Goal: Task Accomplishment & Management: Manage account settings

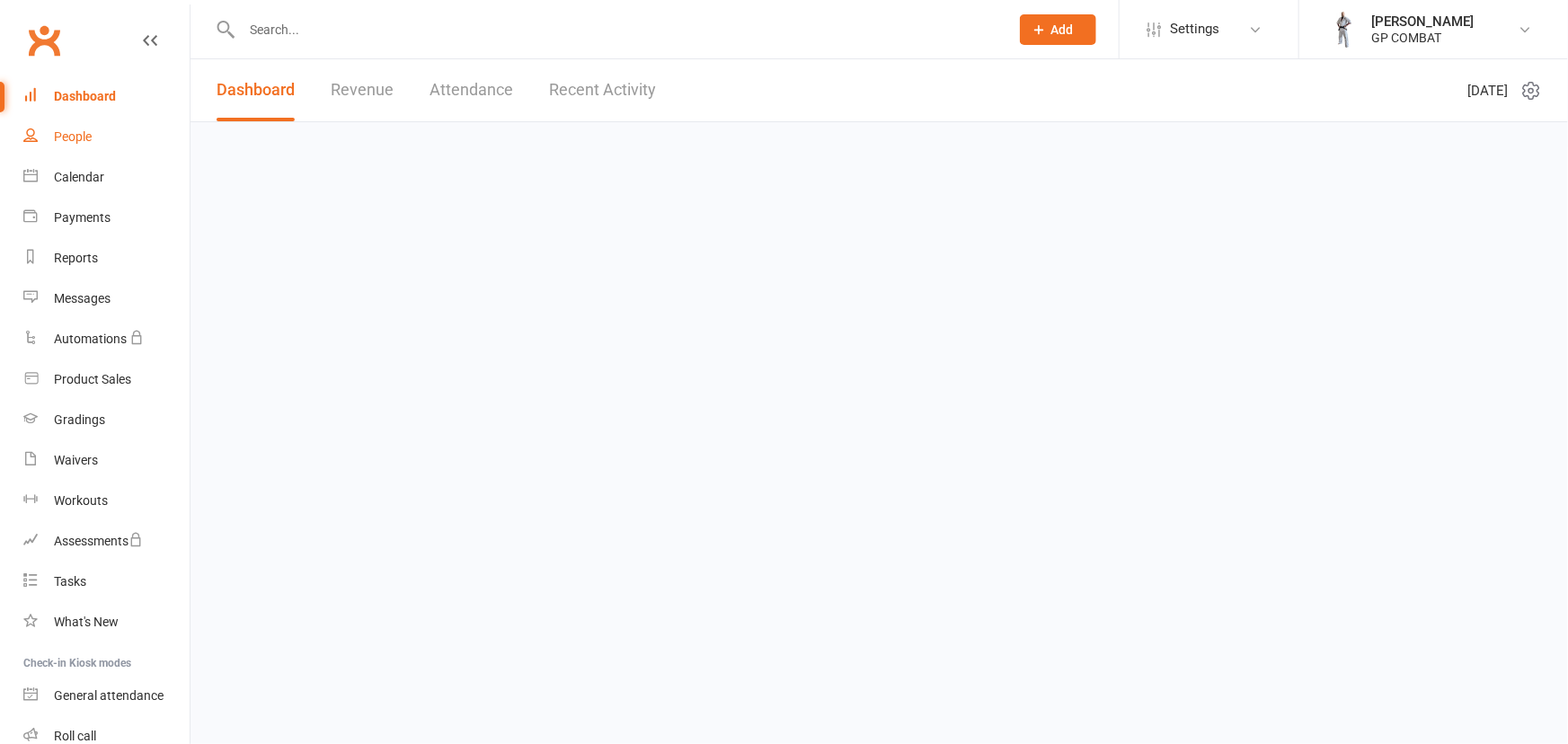
click at [69, 133] on div "People" at bounding box center [73, 136] width 37 height 14
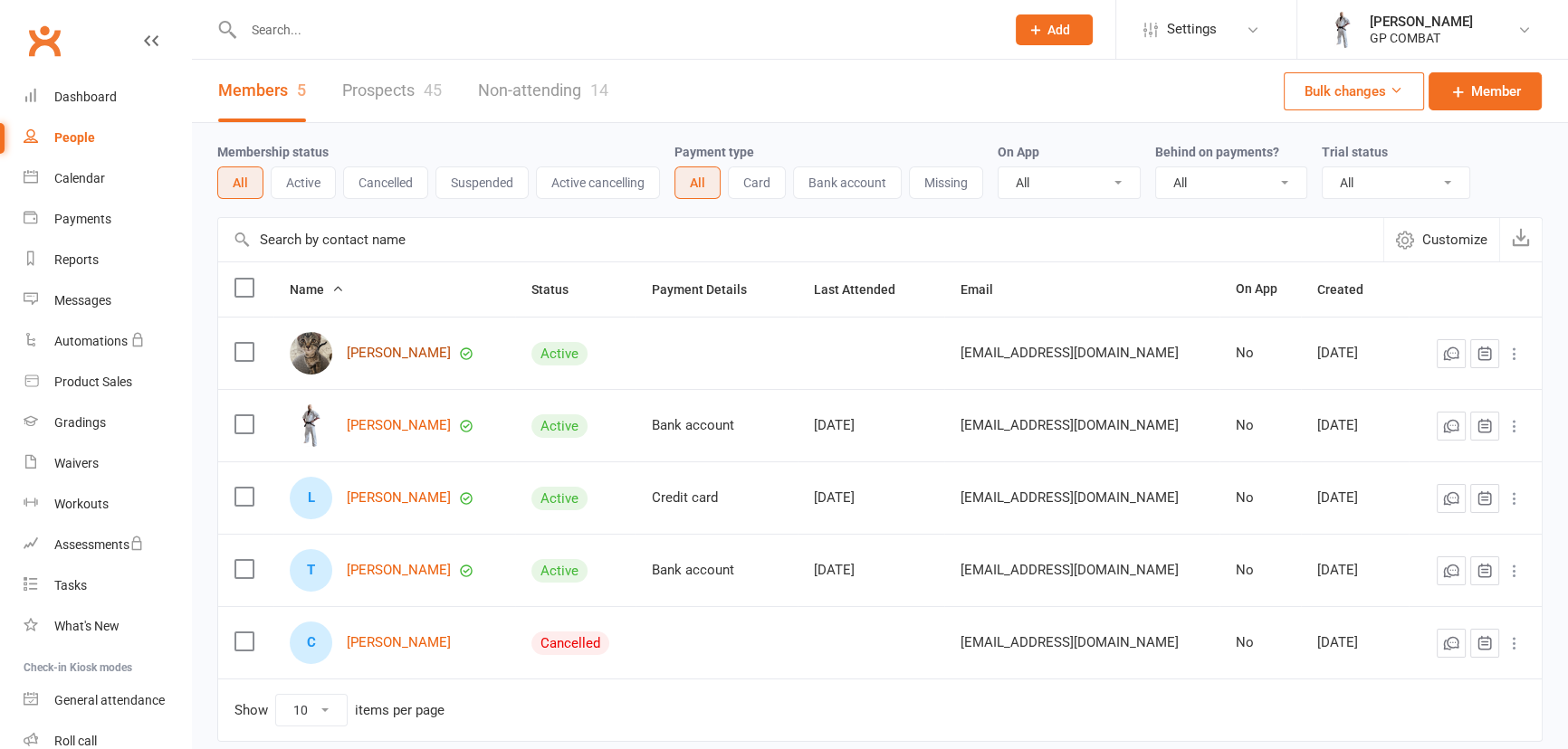
click at [375, 346] on link "Janelle Povey" at bounding box center [399, 353] width 104 height 15
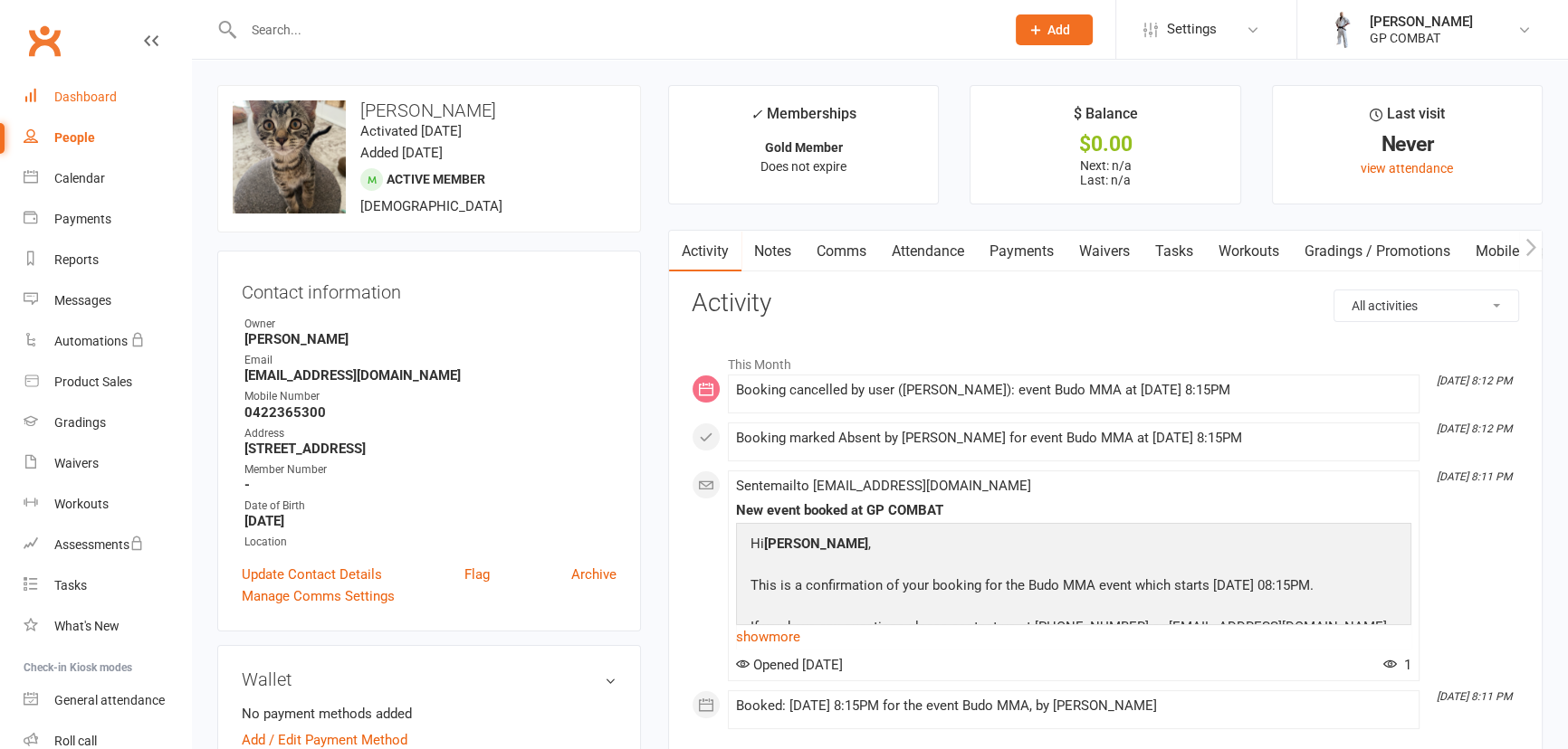
click at [77, 98] on div "Dashboard" at bounding box center [86, 96] width 62 height 14
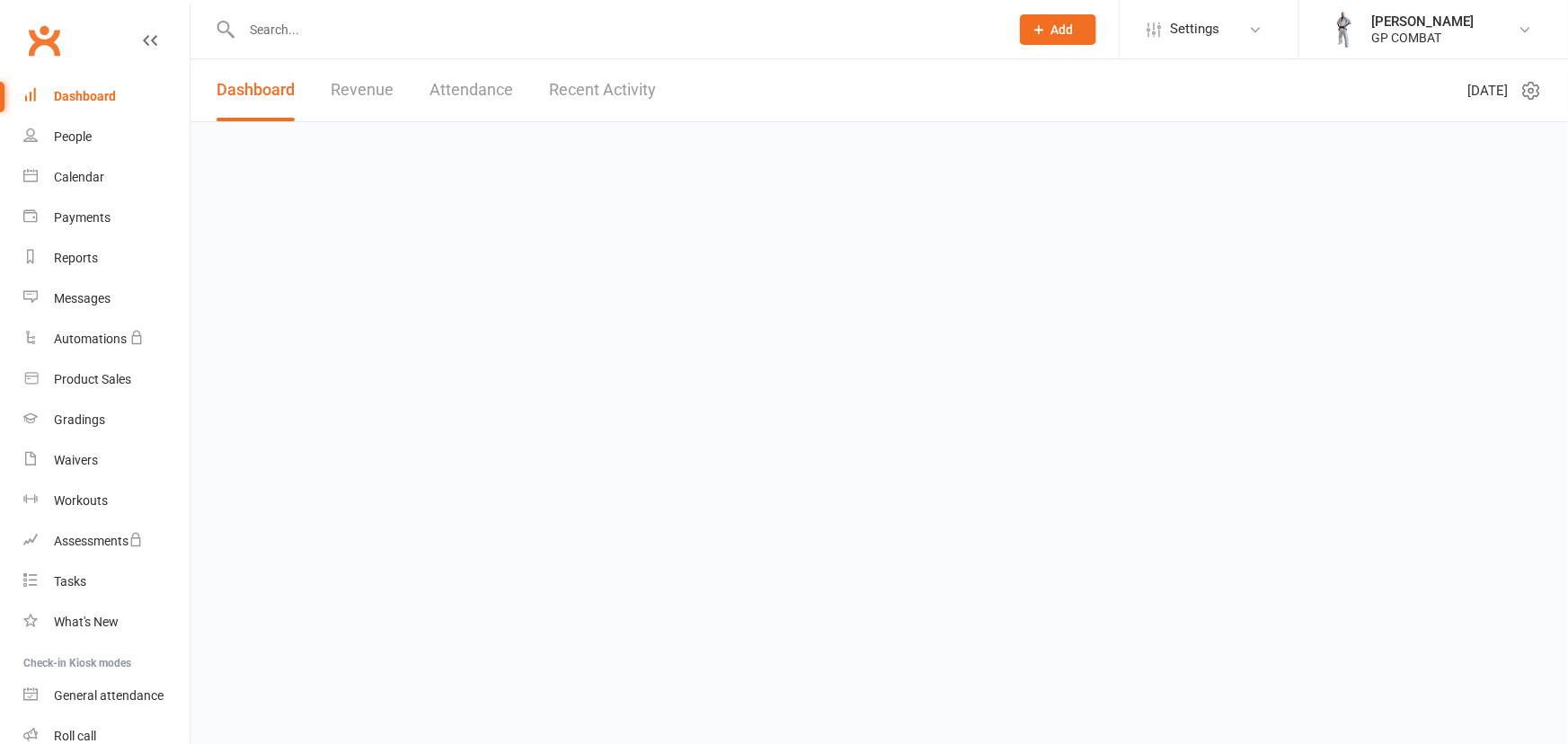
click at [1371, 16] on link "Greg Povey GP COMBAT" at bounding box center [1434, 30] width 215 height 36
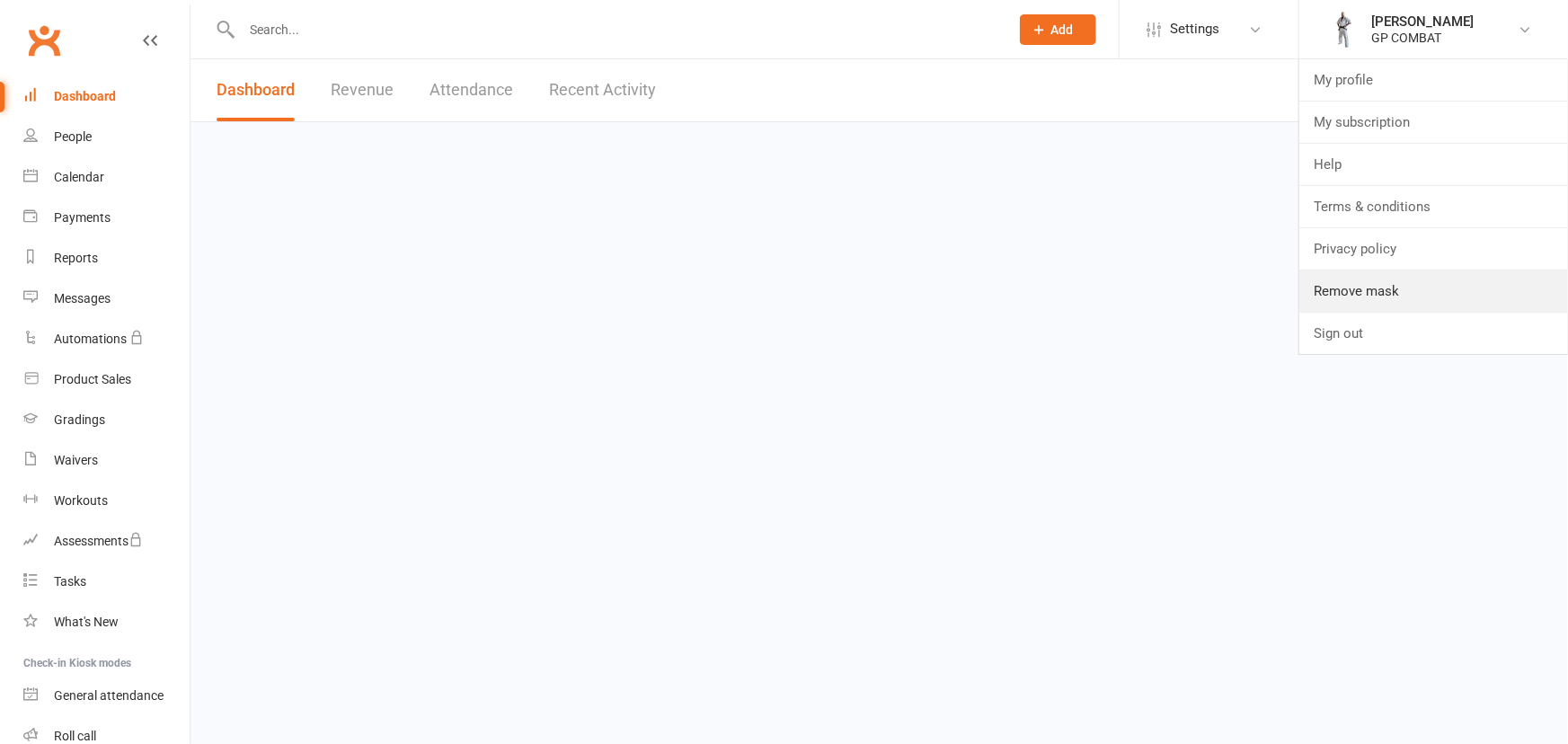
click at [1339, 279] on link "Remove mask" at bounding box center [1435, 291] width 269 height 41
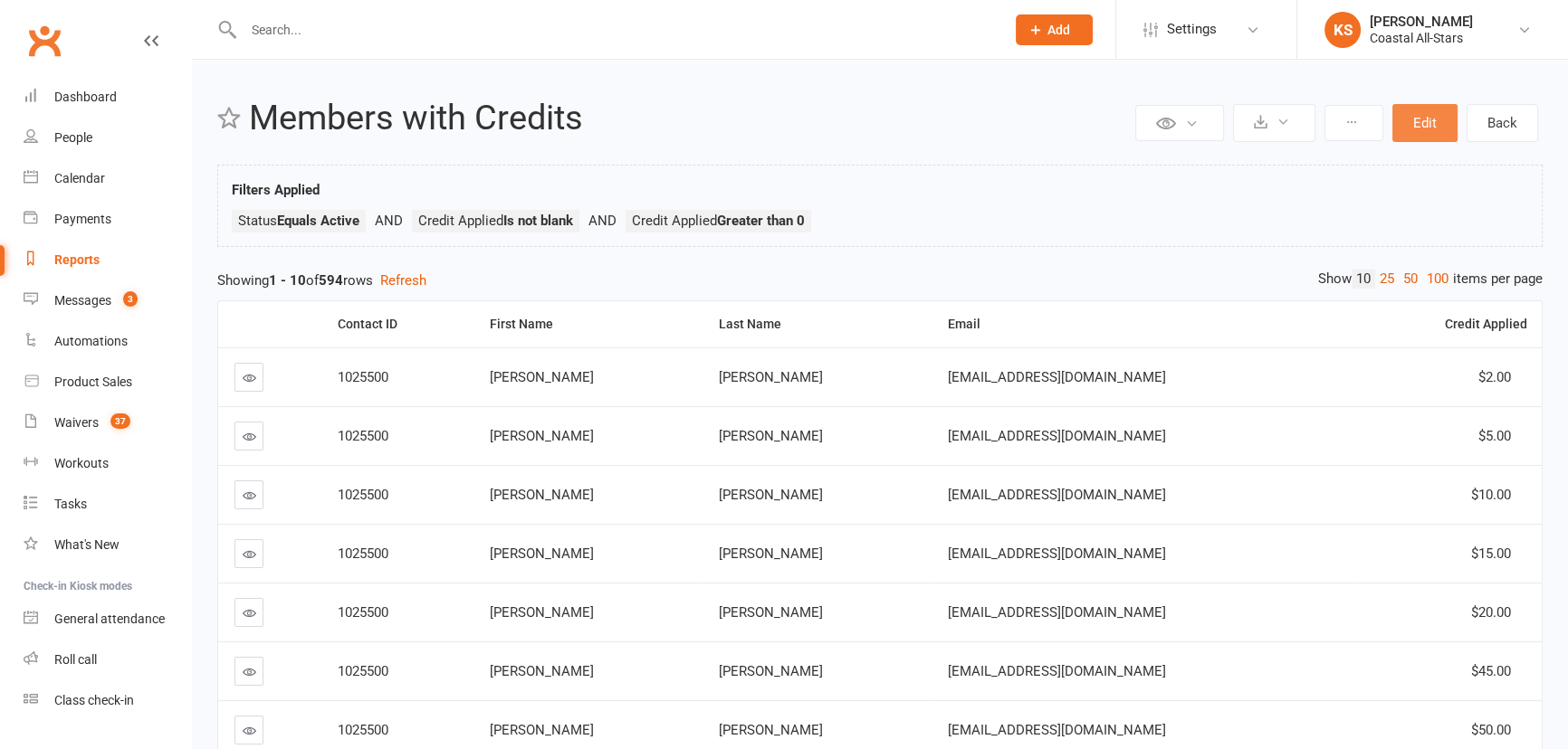
click at [1409, 117] on button "Edit" at bounding box center [1424, 123] width 65 height 38
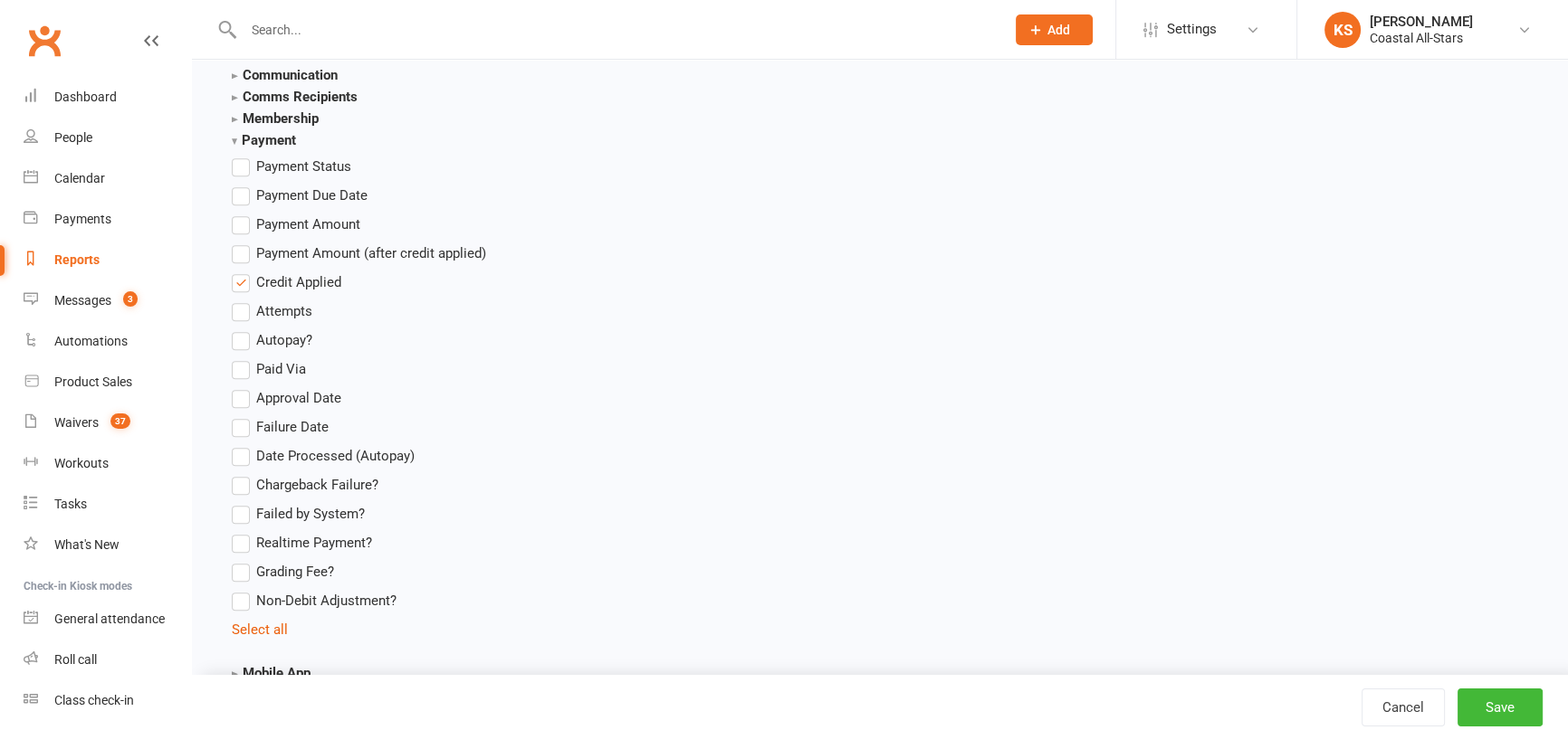
scroll to position [2385, 0]
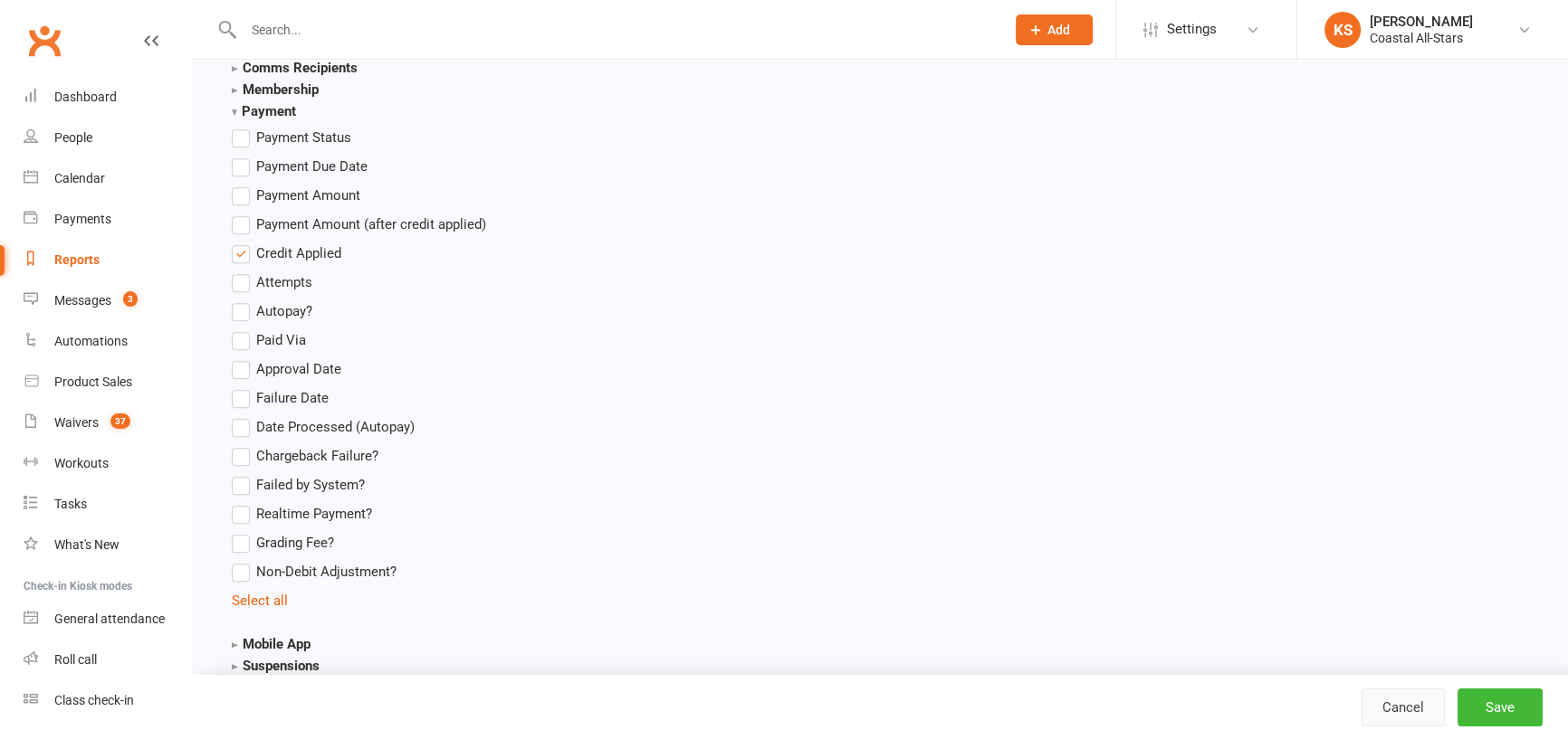
click at [1396, 699] on link "Cancel" at bounding box center [1403, 708] width 84 height 38
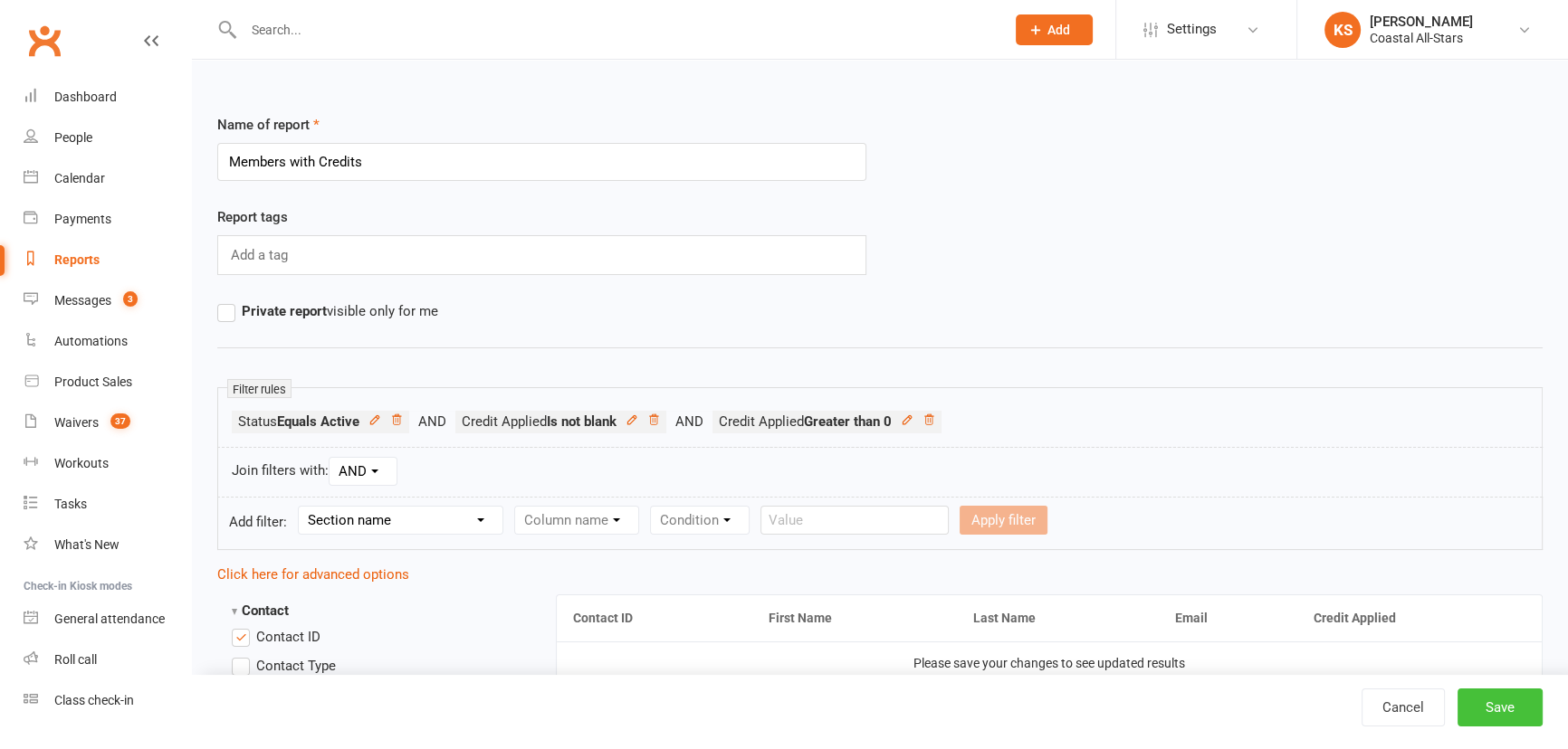
click at [1521, 718] on button "Save" at bounding box center [1499, 708] width 86 height 38
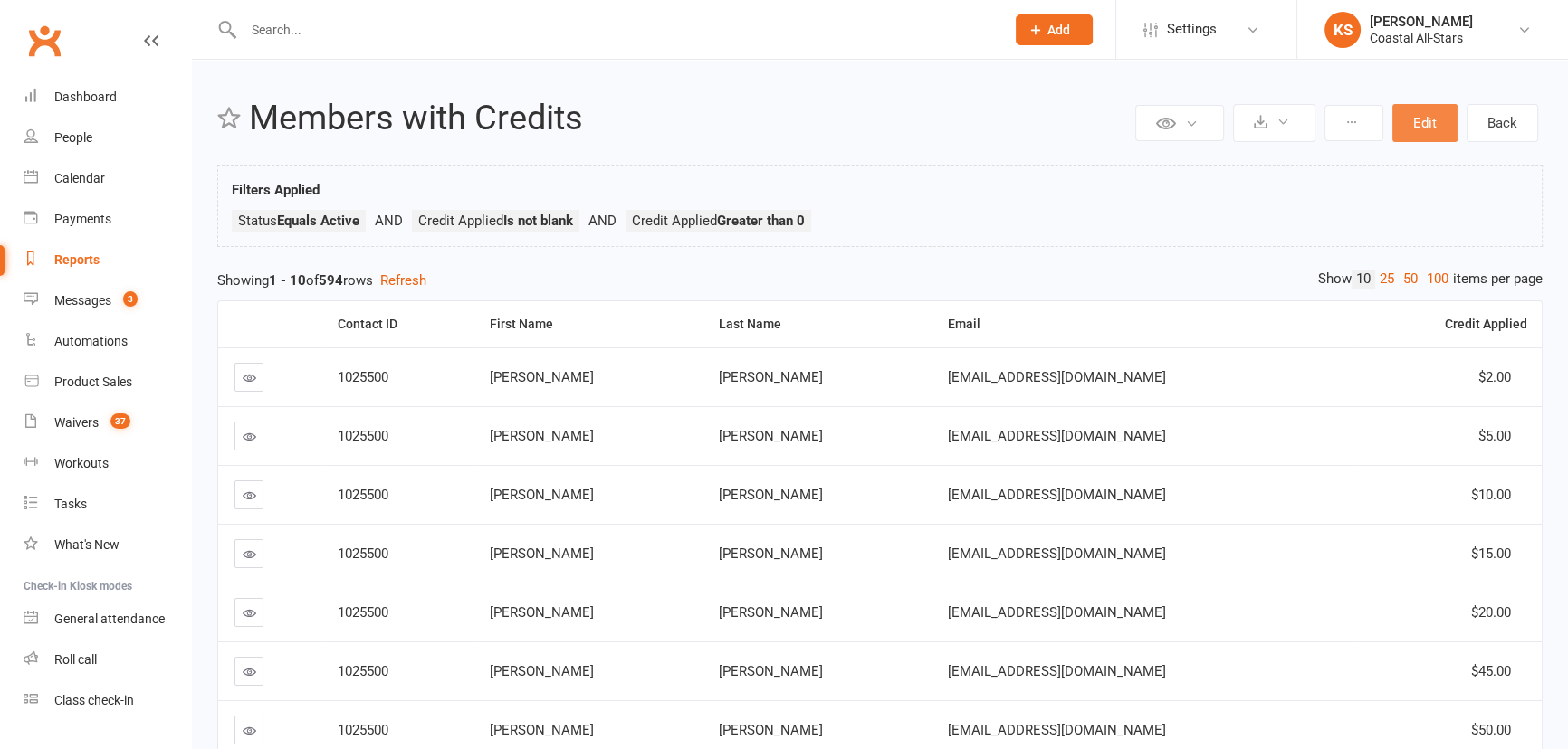
click at [1412, 132] on button "Edit" at bounding box center [1424, 123] width 65 height 38
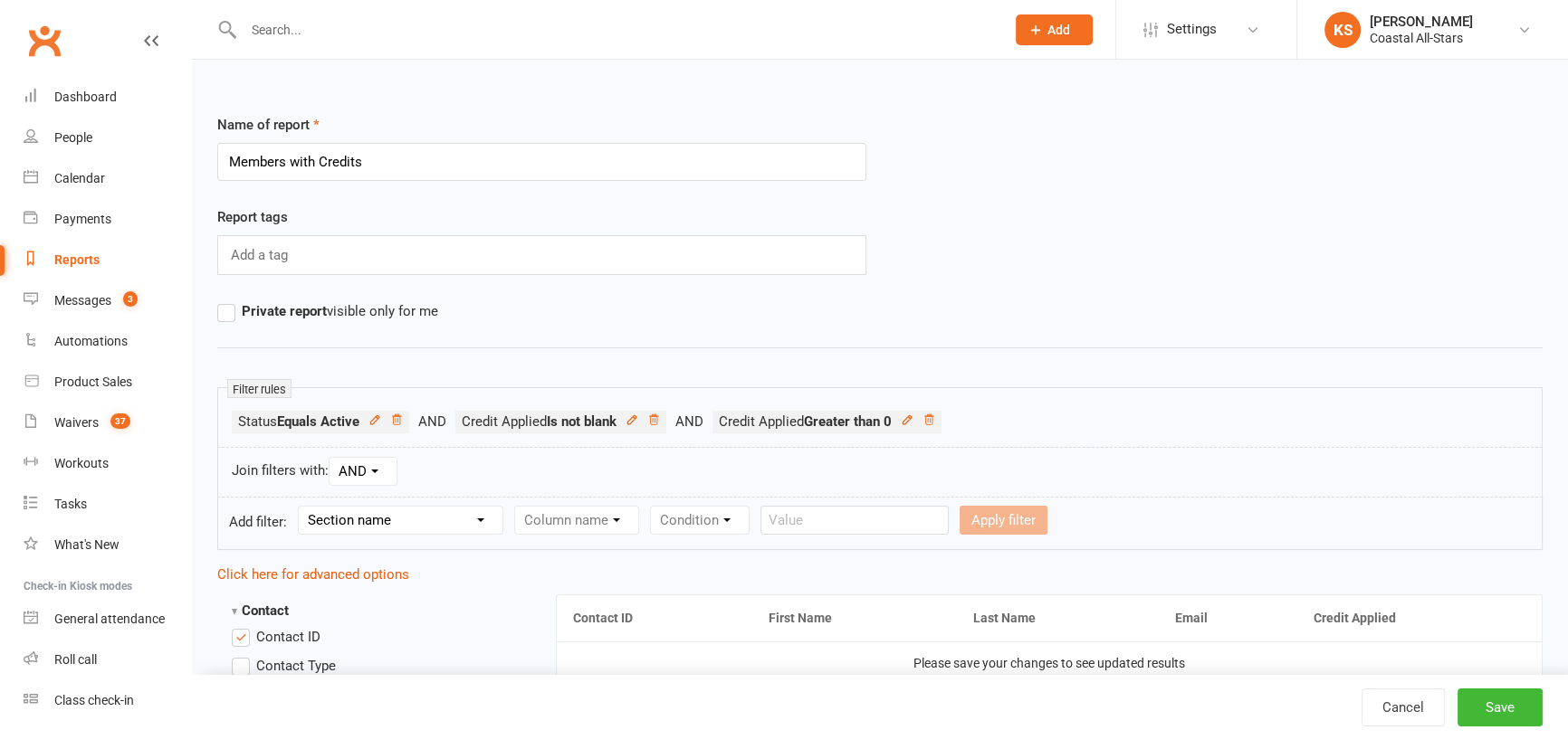
scroll to position [246, 0]
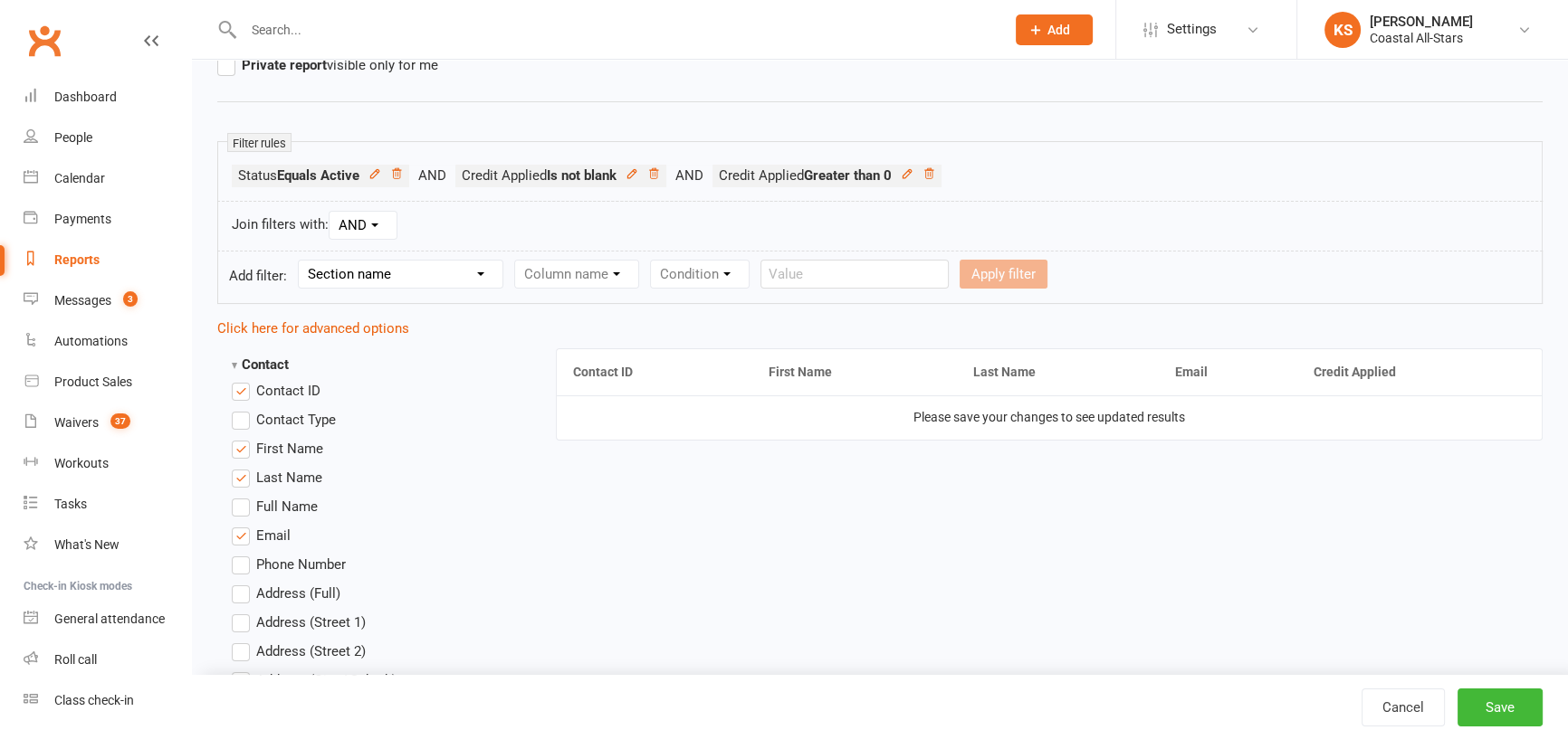
click at [349, 320] on link "Click here for advanced options" at bounding box center [313, 328] width 192 height 16
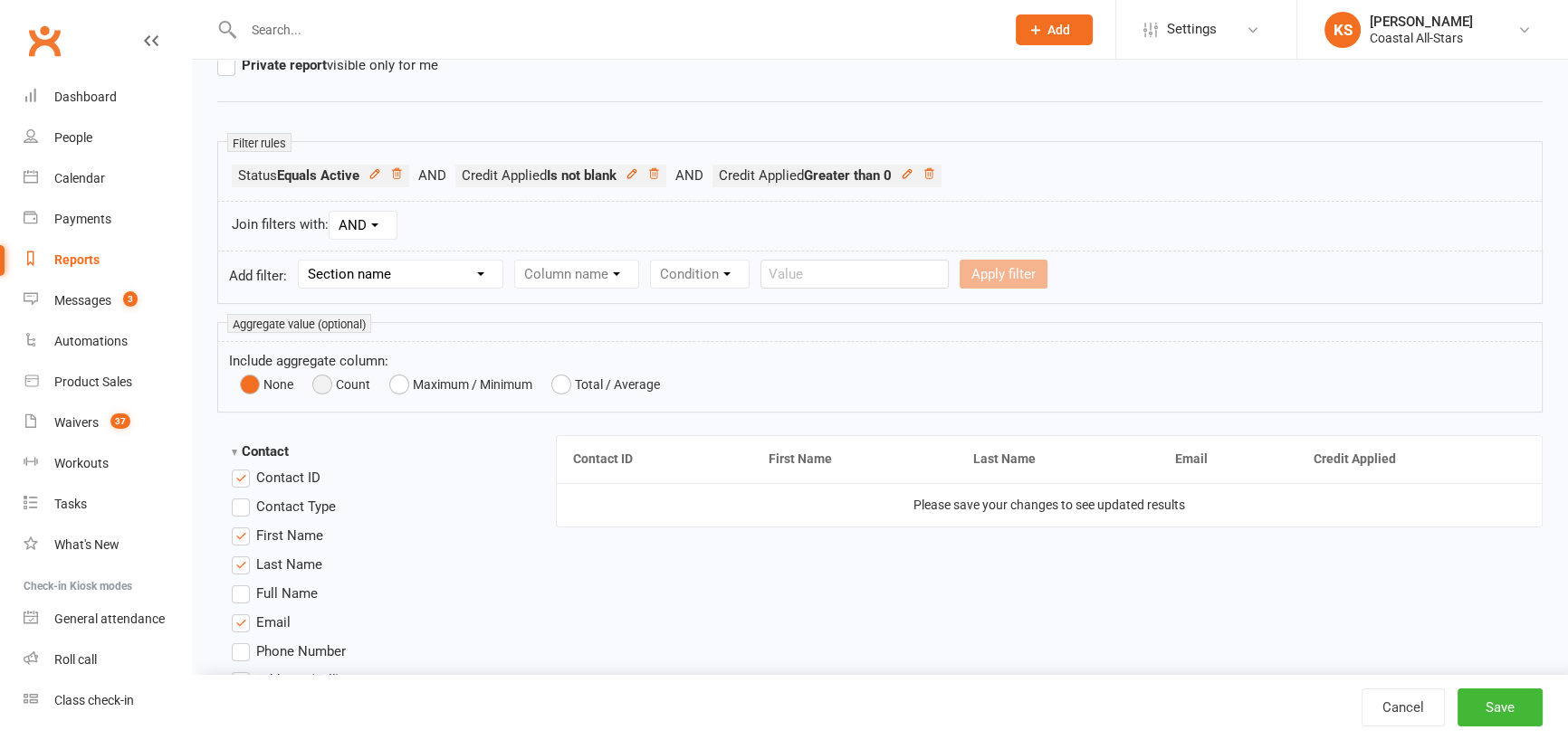
click at [326, 382] on button "Count" at bounding box center [341, 384] width 58 height 25
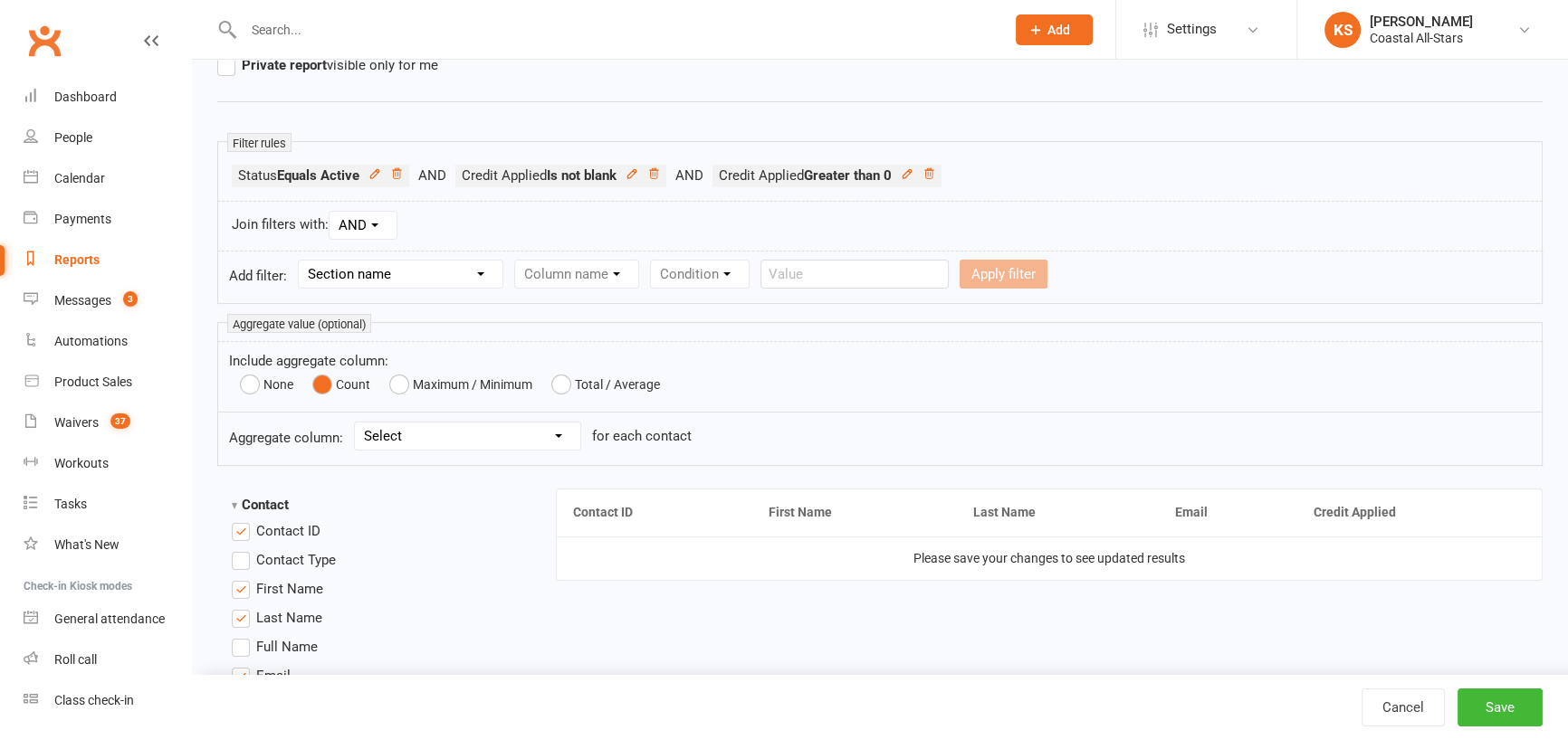
click at [478, 443] on select "Select Booking count Recurring Booking count Waitlist Attendees count Membershi…" at bounding box center [468, 436] width 226 height 27
click at [257, 385] on button "None" at bounding box center [266, 384] width 54 height 25
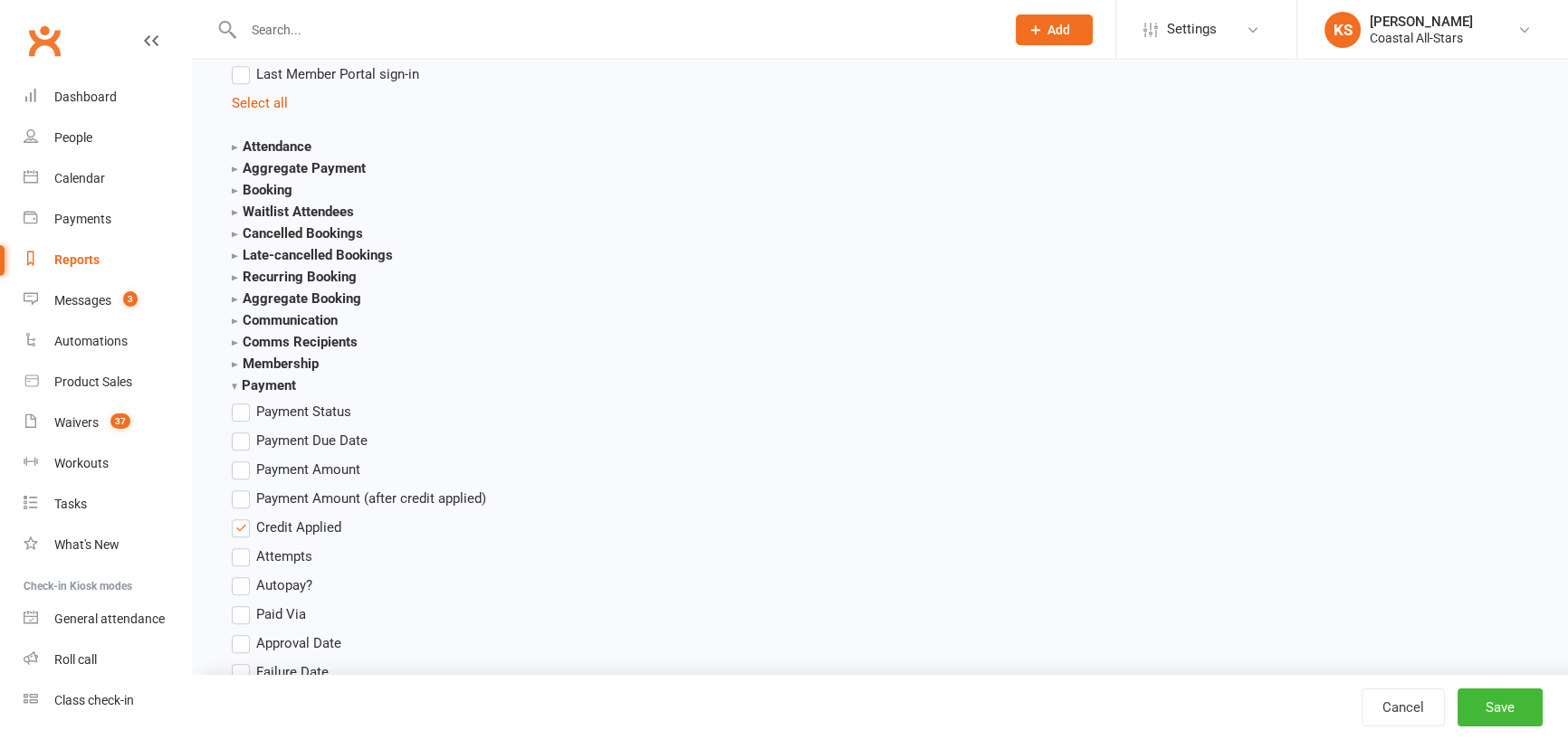
scroll to position [2238, 0]
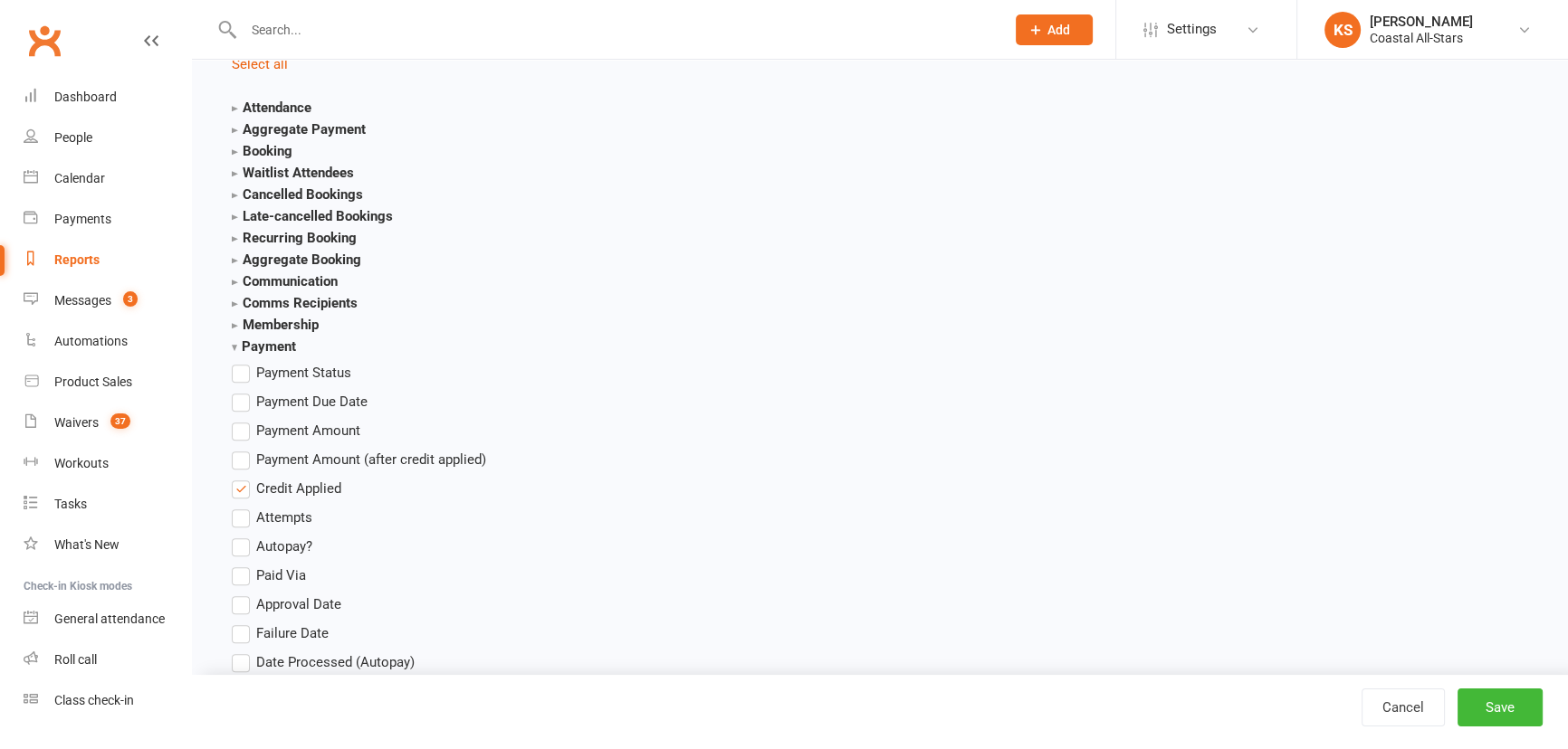
click at [290, 324] on strong "Membership" at bounding box center [275, 324] width 86 height 16
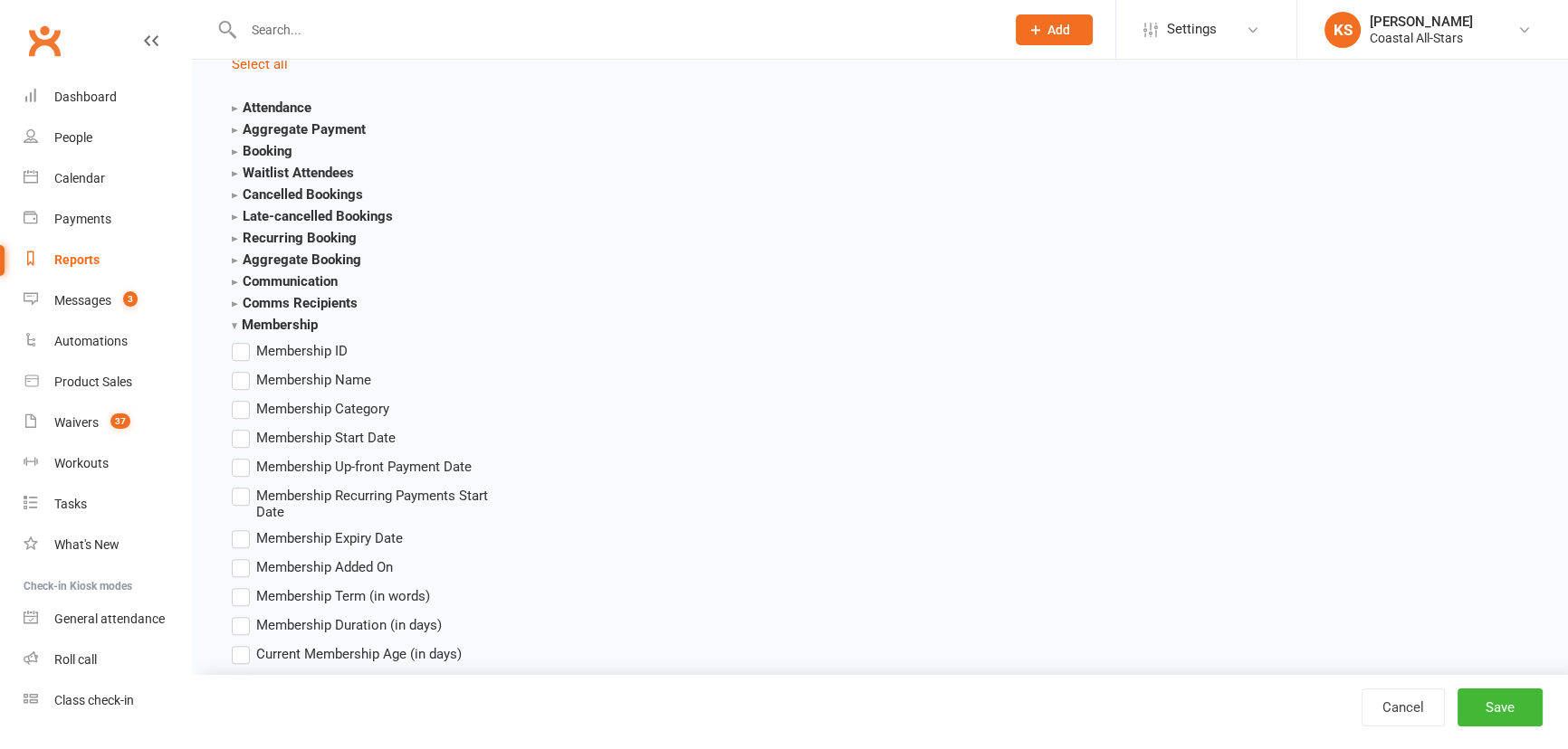
click at [288, 380] on span "Membership Name" at bounding box center [314, 379] width 115 height 19
click at [243, 369] on input "Membership Name" at bounding box center [238, 369] width 12 height 0
click at [1484, 732] on div "Cancel Save" at bounding box center [880, 711] width 1376 height 74
click at [1490, 717] on button "Save" at bounding box center [1499, 708] width 86 height 38
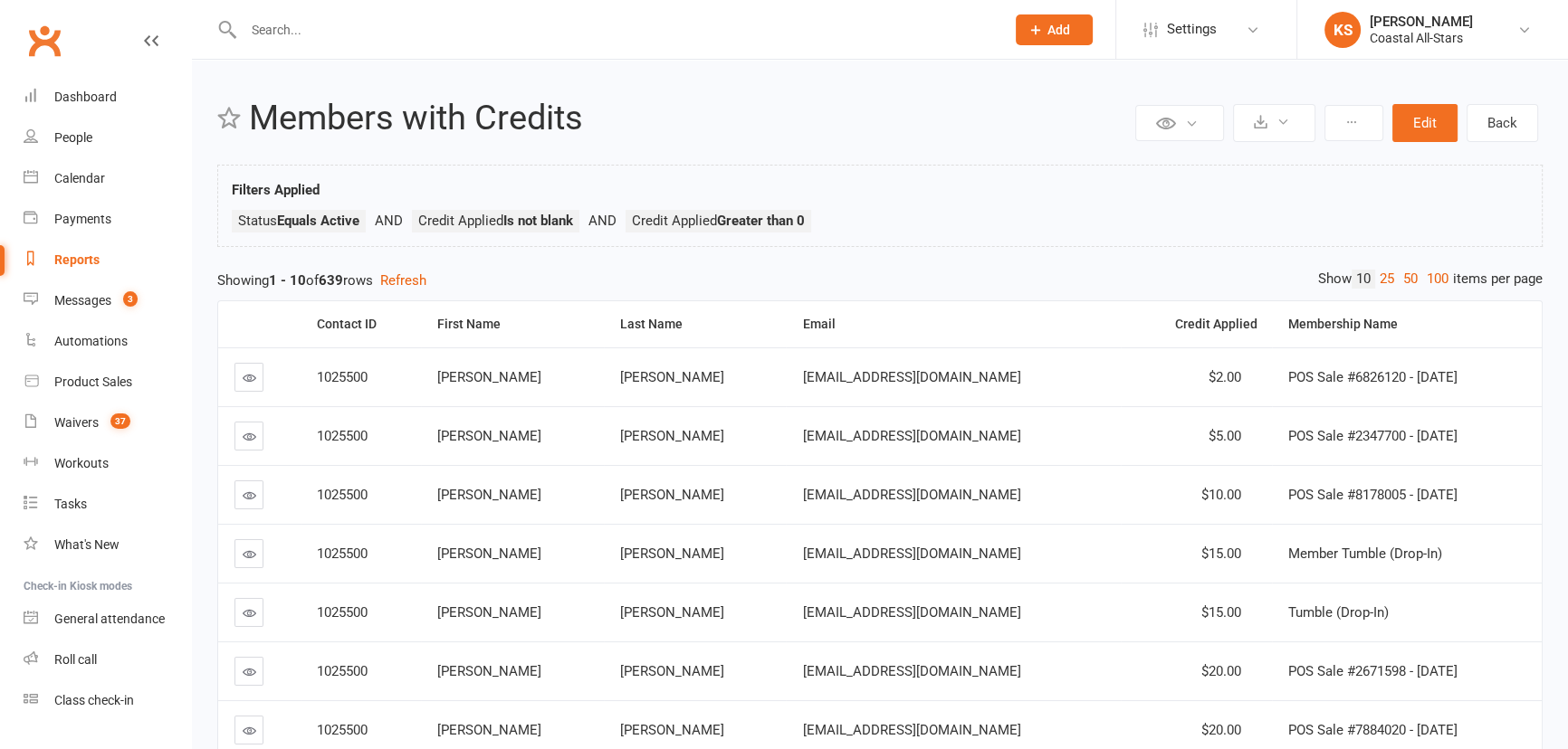
click at [1432, 277] on link "100" at bounding box center [1437, 279] width 31 height 19
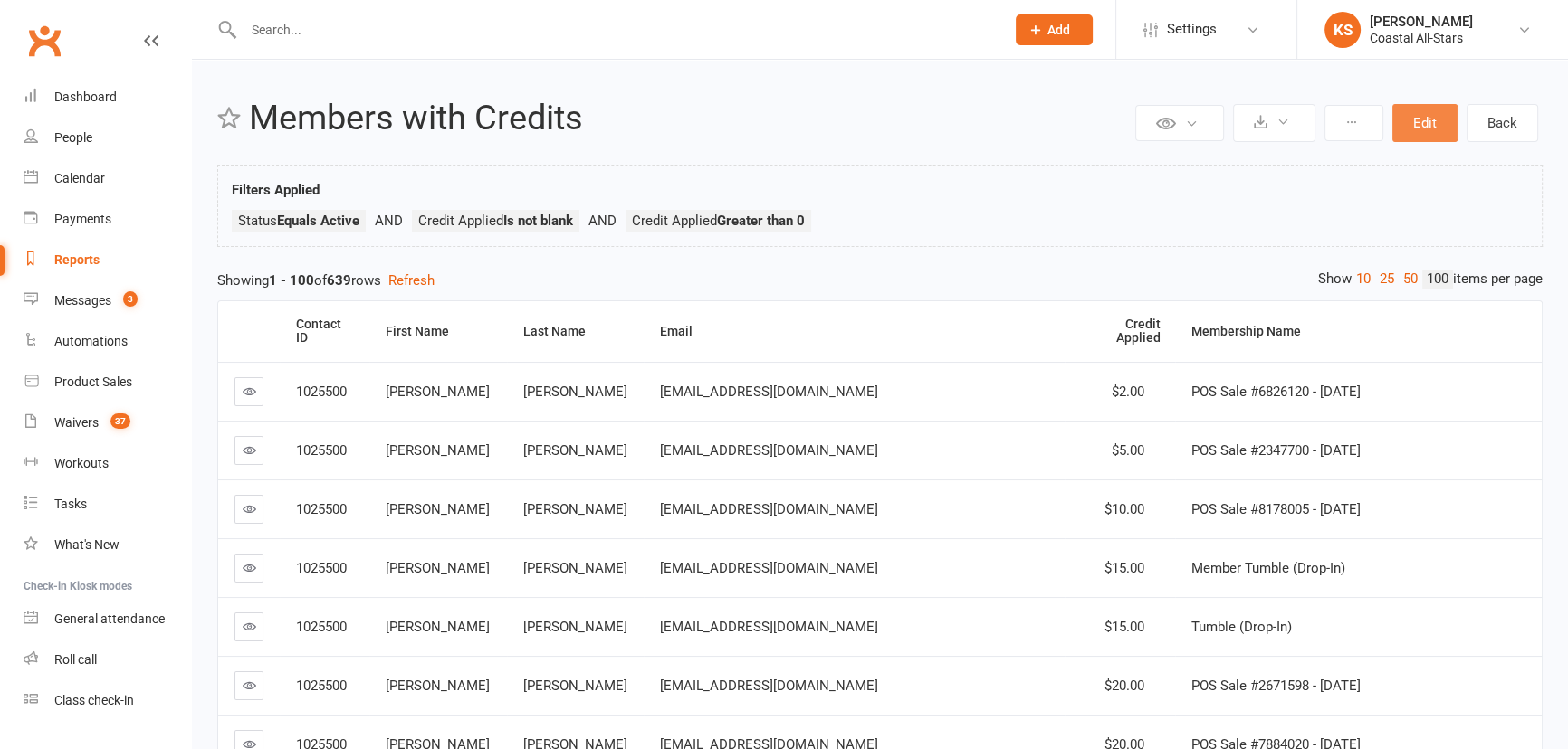
click at [1421, 123] on button "Edit" at bounding box center [1424, 123] width 65 height 38
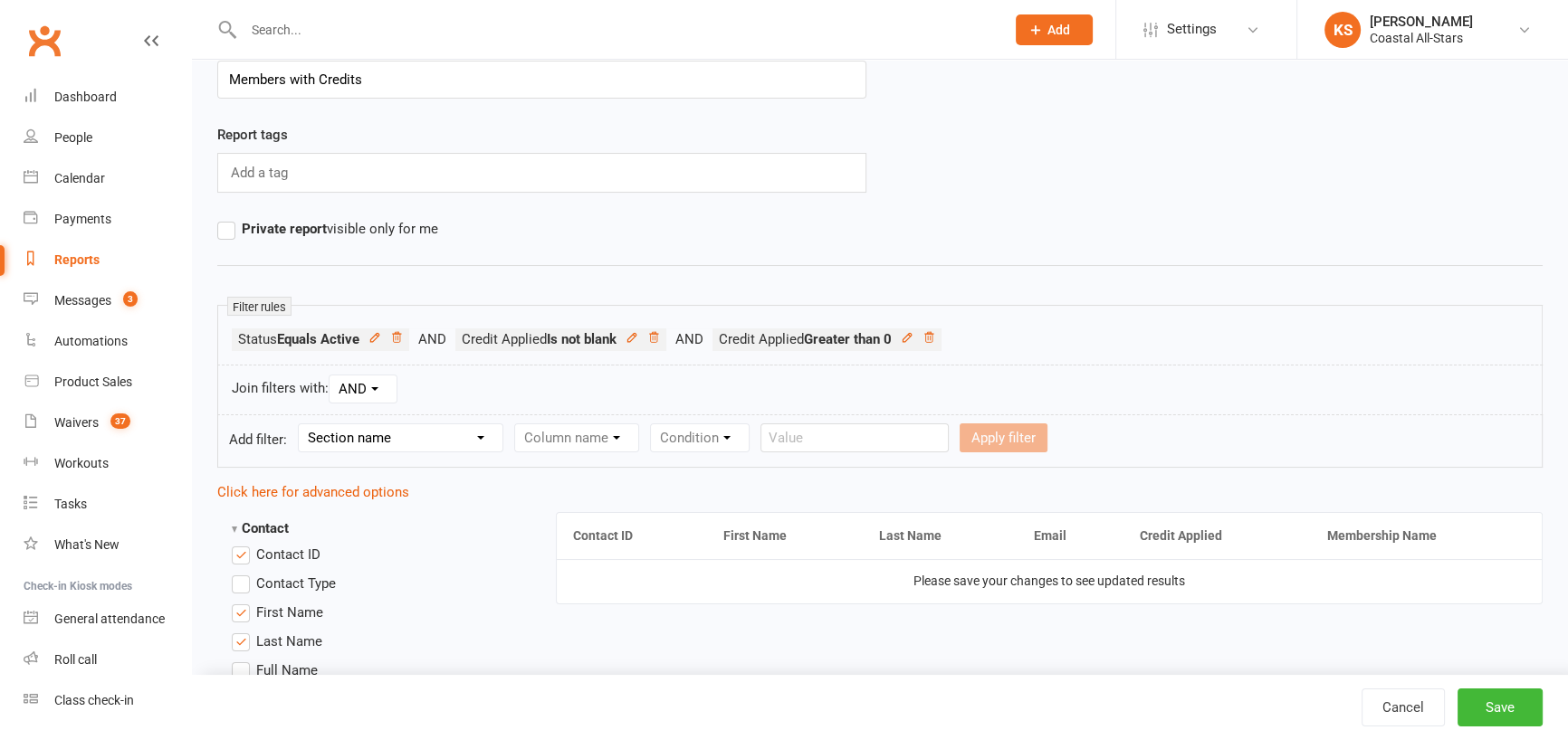
scroll to position [82, 0]
click at [450, 437] on select "Section name Contact Attendance Aggregate Payment Booking Waitlist Attendees Ca…" at bounding box center [400, 439] width 204 height 27
select select "12"
click at [302, 426] on select "Section name Contact Attendance Aggregate Payment Booking Waitlist Attendees Ca…" at bounding box center [400, 439] width 204 height 27
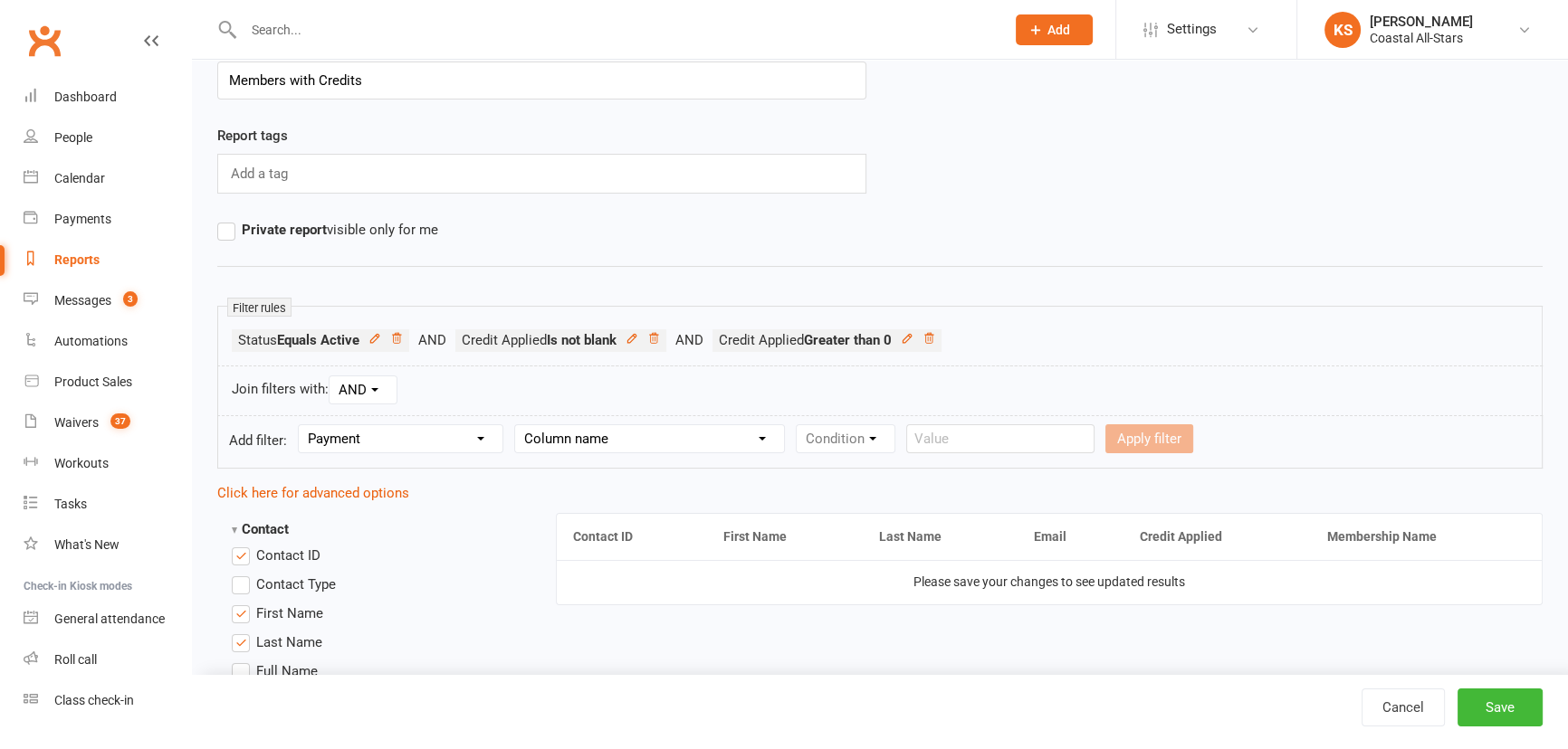
click at [606, 425] on div "Column name Payment Status Payment Due Date Payment Amount Payment Amount (afte…" at bounding box center [650, 439] width 271 height 29
click at [616, 435] on select "Column name Payment Status Payment Due Date Payment Amount Payment Amount (afte…" at bounding box center [650, 439] width 269 height 27
click at [933, 614] on div "Contact ID First Name Last Name Email Credit Applied Membership Name Please sav…" at bounding box center [1049, 571] width 988 height 135
click at [1403, 40] on div "Coastal All-Stars" at bounding box center [1421, 38] width 103 height 16
click at [1363, 308] on link "Remove mask" at bounding box center [1433, 293] width 271 height 41
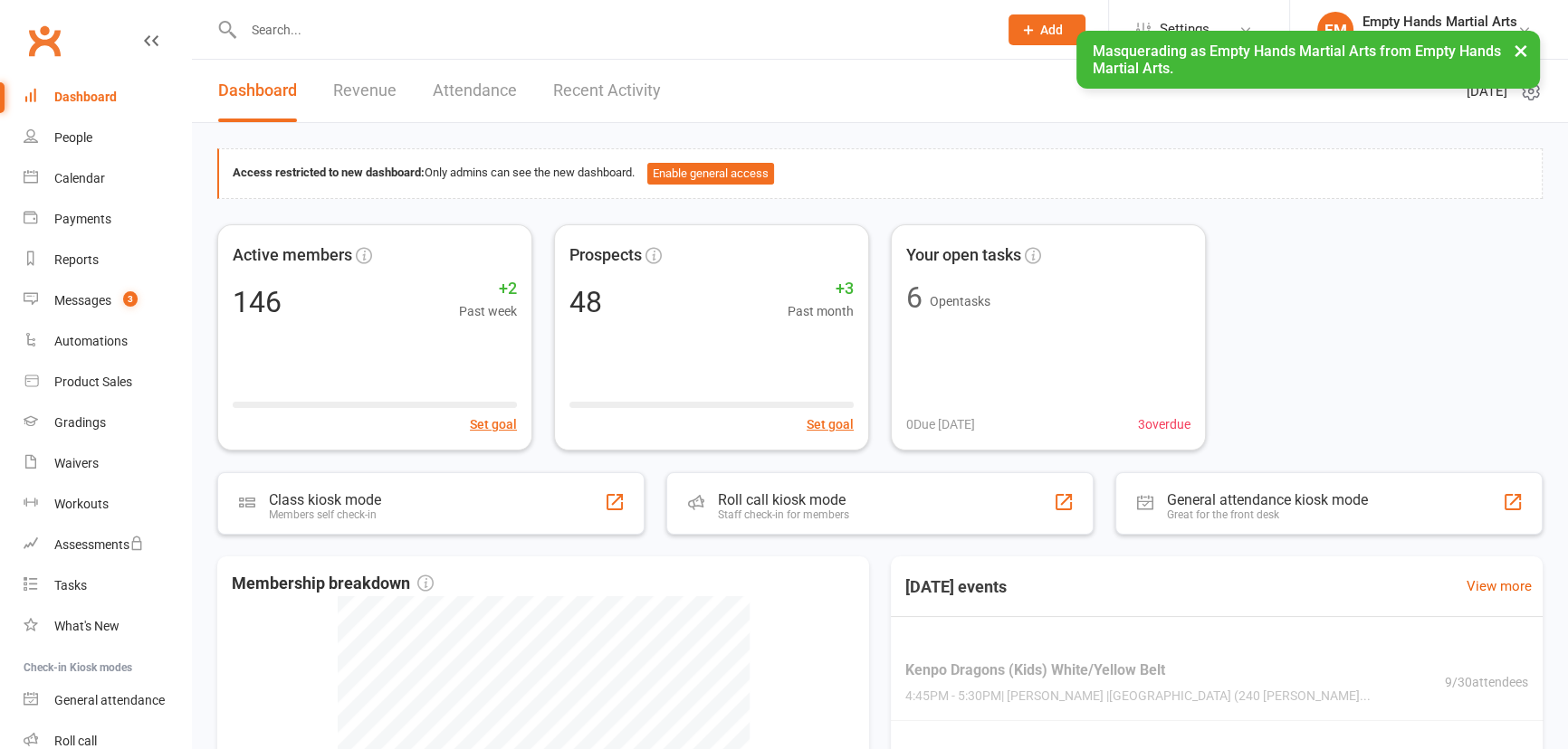
click at [1175, 15] on span "Settings" at bounding box center [1184, 29] width 50 height 40
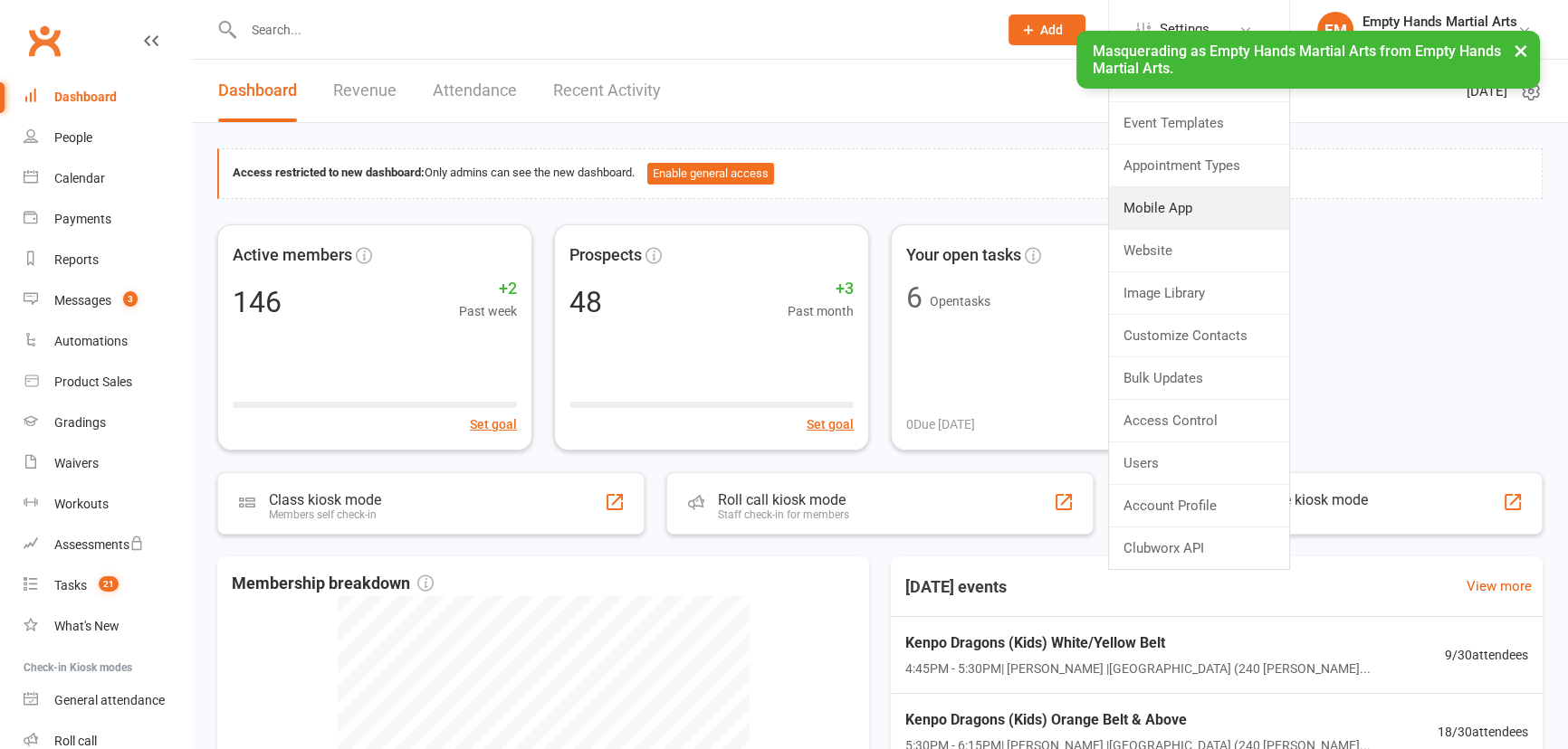
click at [1165, 209] on link "Mobile App" at bounding box center [1200, 208] width 180 height 41
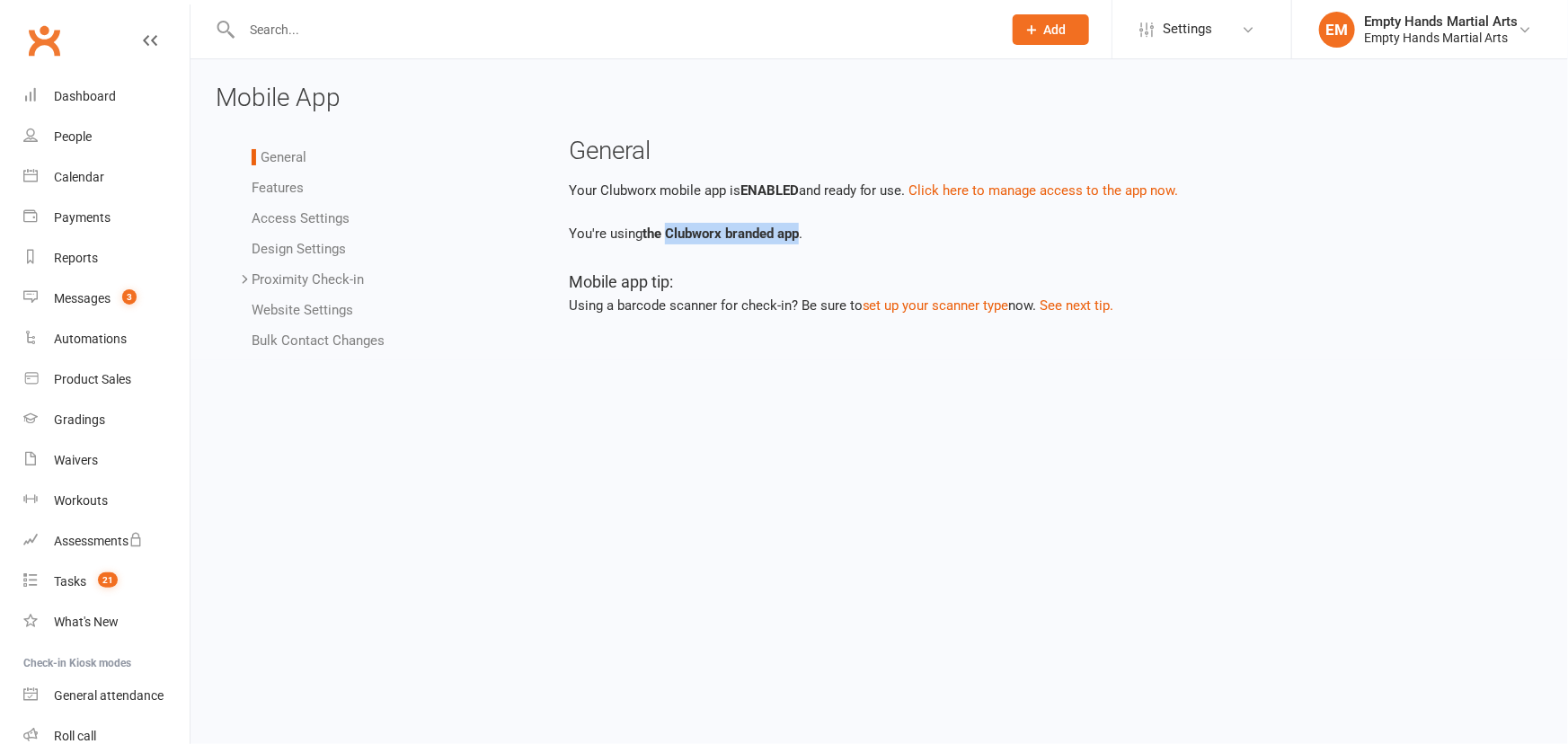
copy strong "Clubworx branded app"
drag, startPoint x: 667, startPoint y: 232, endPoint x: 800, endPoint y: 232, distance: 133.0
click at [799, 232] on strong "the Clubworx branded app" at bounding box center [721, 233] width 157 height 16
click at [863, 104] on h3 "Mobile App" at bounding box center [879, 99] width 1327 height 28
drag, startPoint x: 835, startPoint y: 100, endPoint x: 834, endPoint y: 63, distance: 37.0
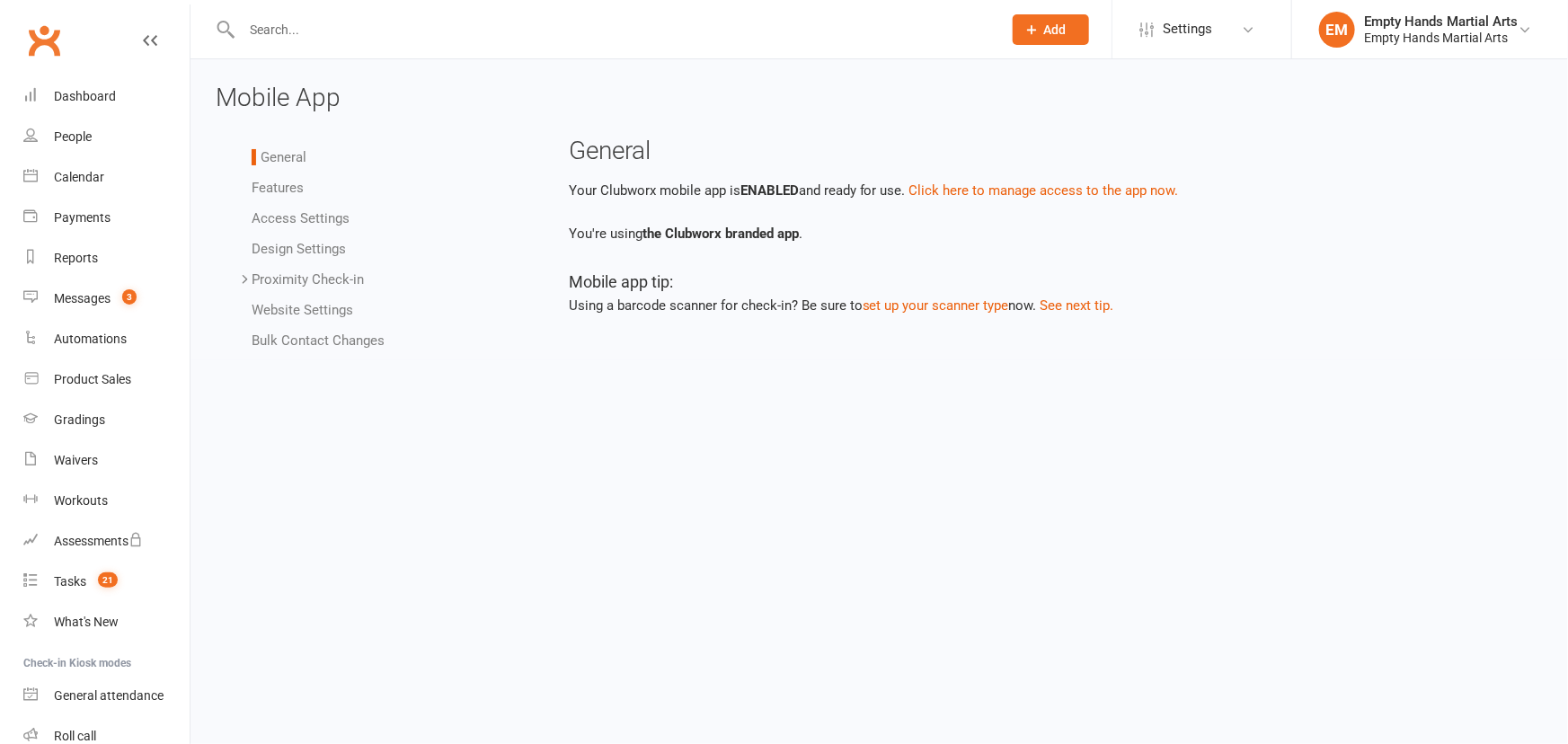
click at [835, 100] on h3 "Mobile App" at bounding box center [879, 99] width 1327 height 28
click at [1365, 26] on div "Empty Hands Martial Arts" at bounding box center [1441, 21] width 154 height 16
click at [1339, 303] on link "Remove mask" at bounding box center [1431, 291] width 276 height 41
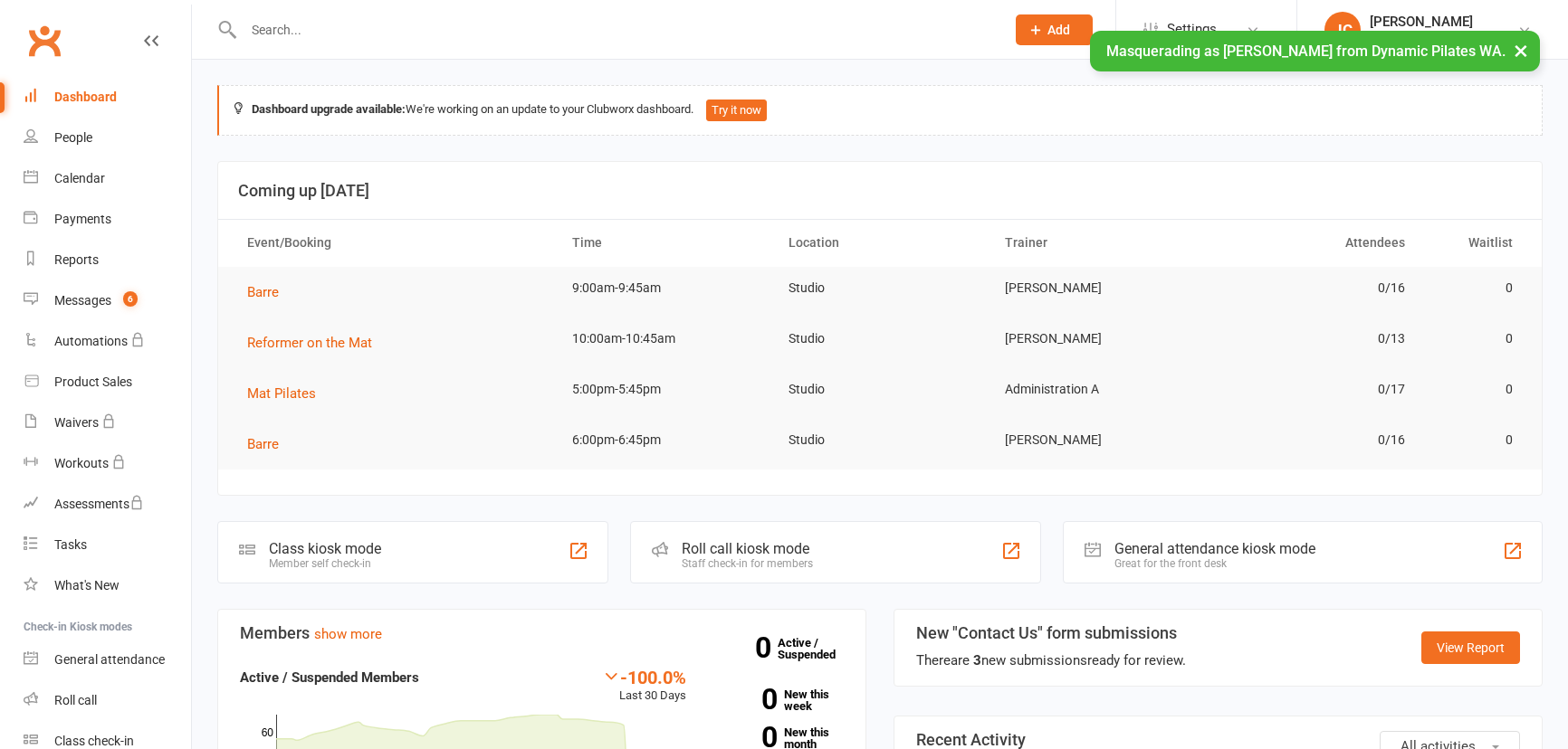
click at [1458, 12] on link "[PERSON_NAME] [PERSON_NAME] Dynamic Pilates WA" at bounding box center [1433, 30] width 216 height 37
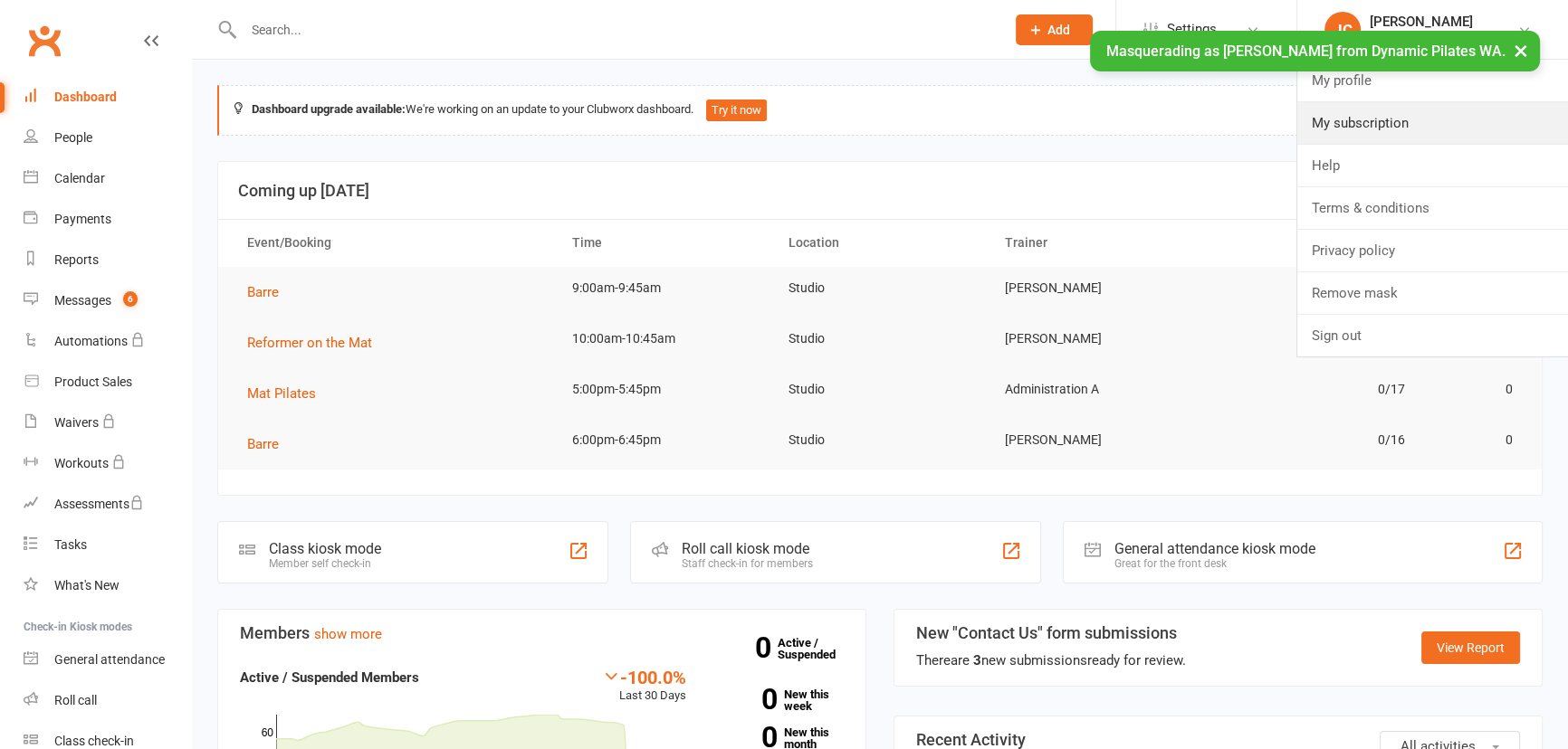
click at [1388, 123] on link "My subscription" at bounding box center [1433, 123] width 271 height 41
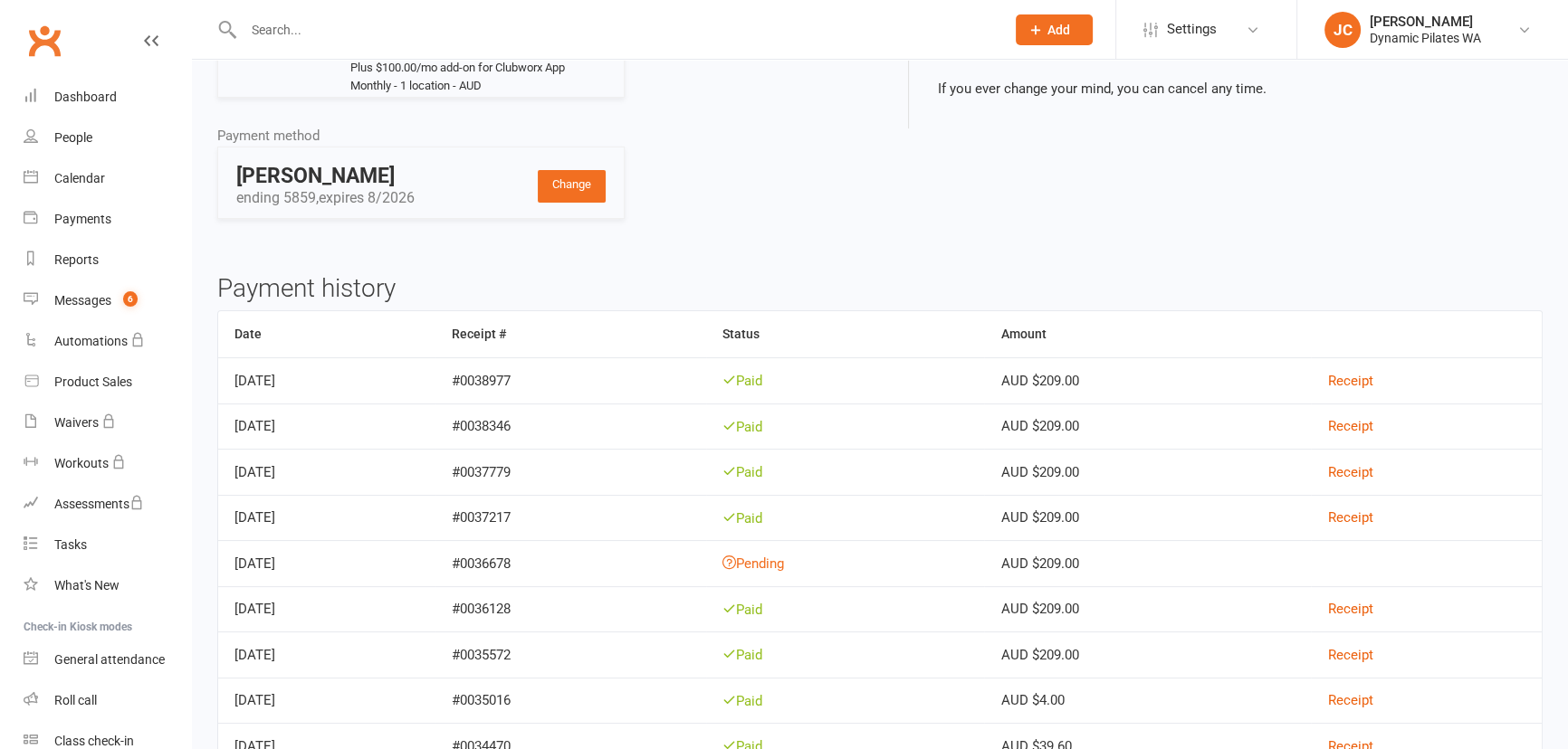
scroll to position [164, 0]
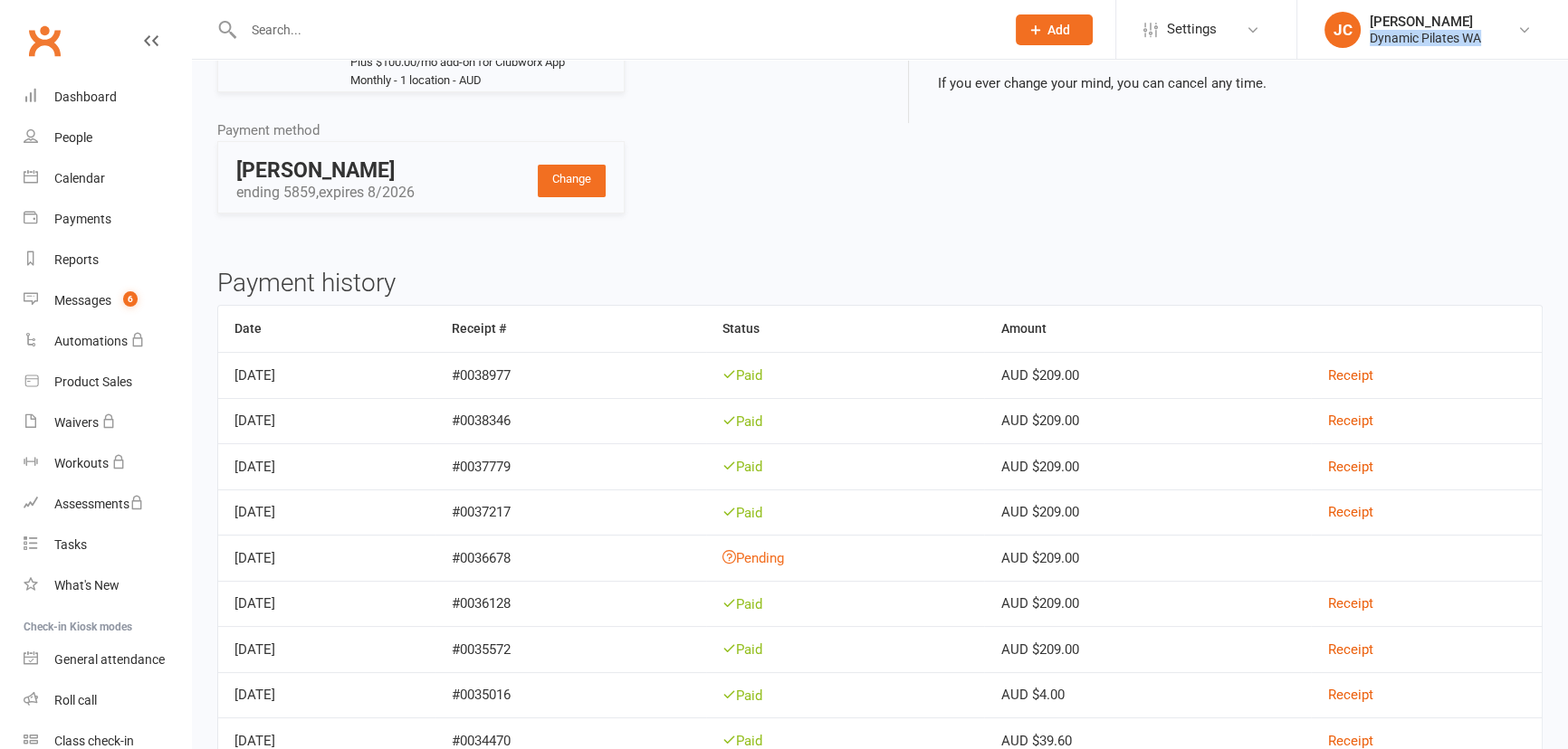
copy div "Dynamic Pilates WA"
drag, startPoint x: 1368, startPoint y: 49, endPoint x: 1490, endPoint y: 45, distance: 122.1
click at [1490, 45] on li "JC Jonathan Cox Dynamic Pilates WA My profile My subscription Help Terms & cond…" at bounding box center [1432, 29] width 272 height 59
click at [1168, 34] on span "Settings" at bounding box center [1191, 29] width 50 height 40
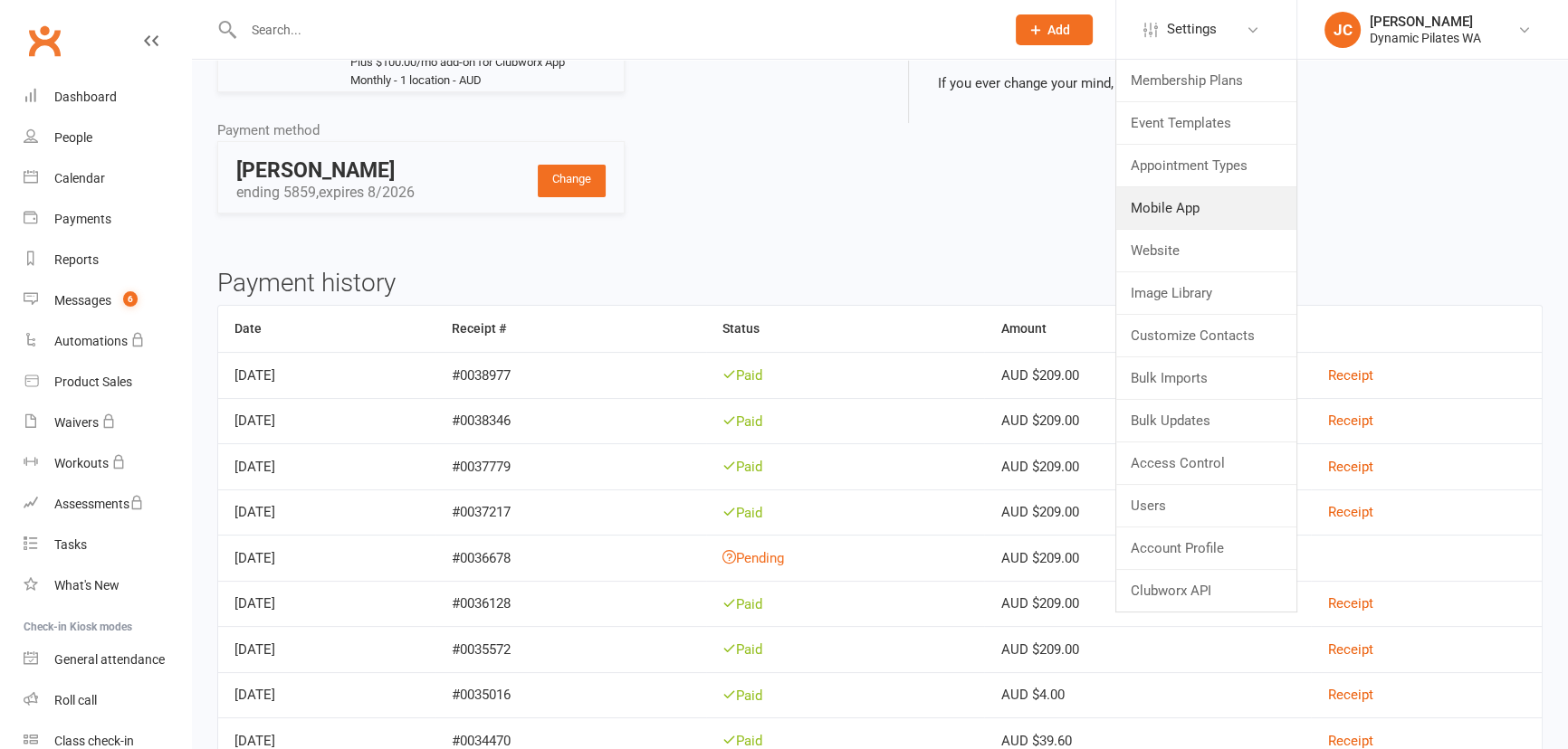
click at [1166, 209] on link "Mobile App" at bounding box center [1206, 208] width 180 height 41
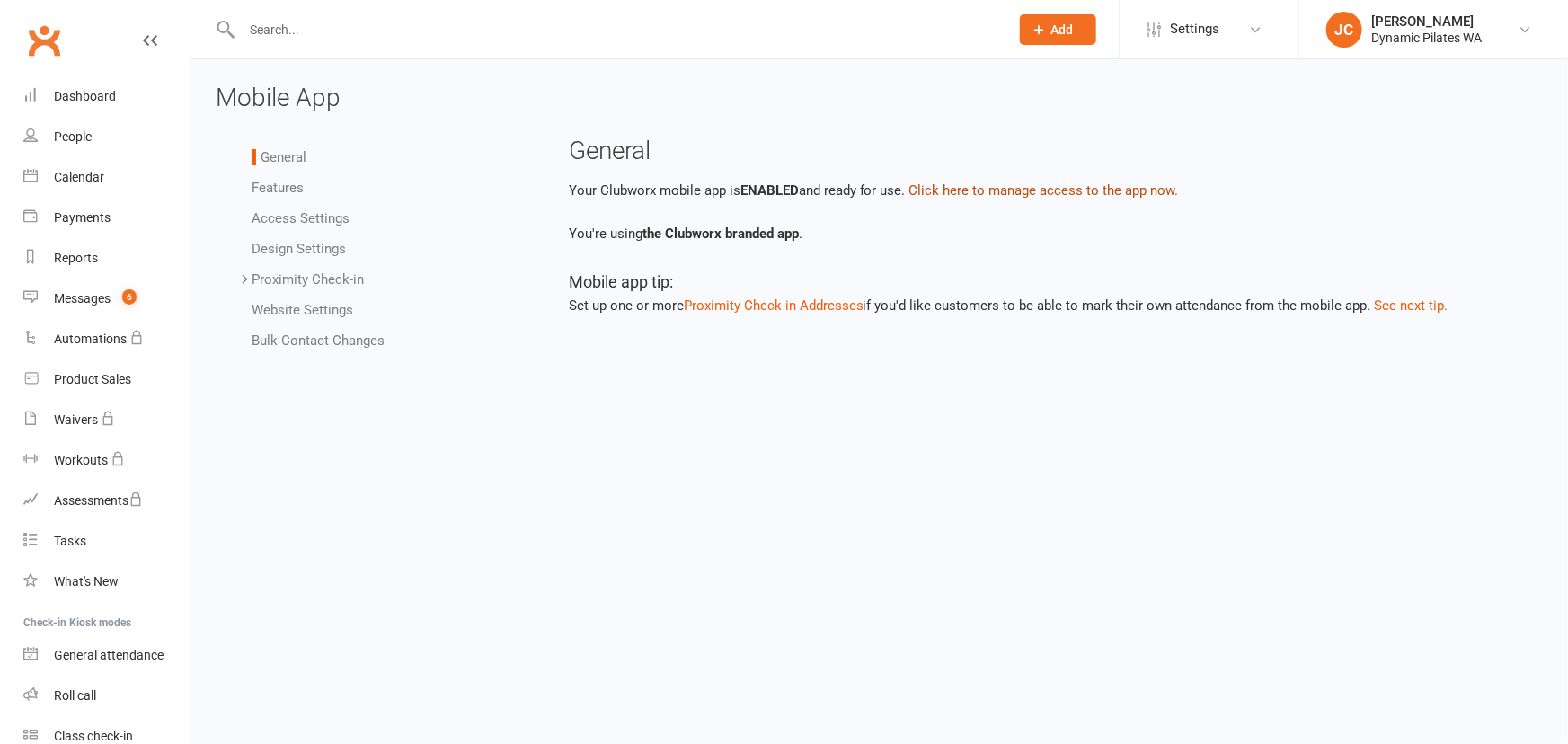
click at [1023, 186] on button "Click here to manage access to the app now." at bounding box center [1044, 190] width 270 height 21
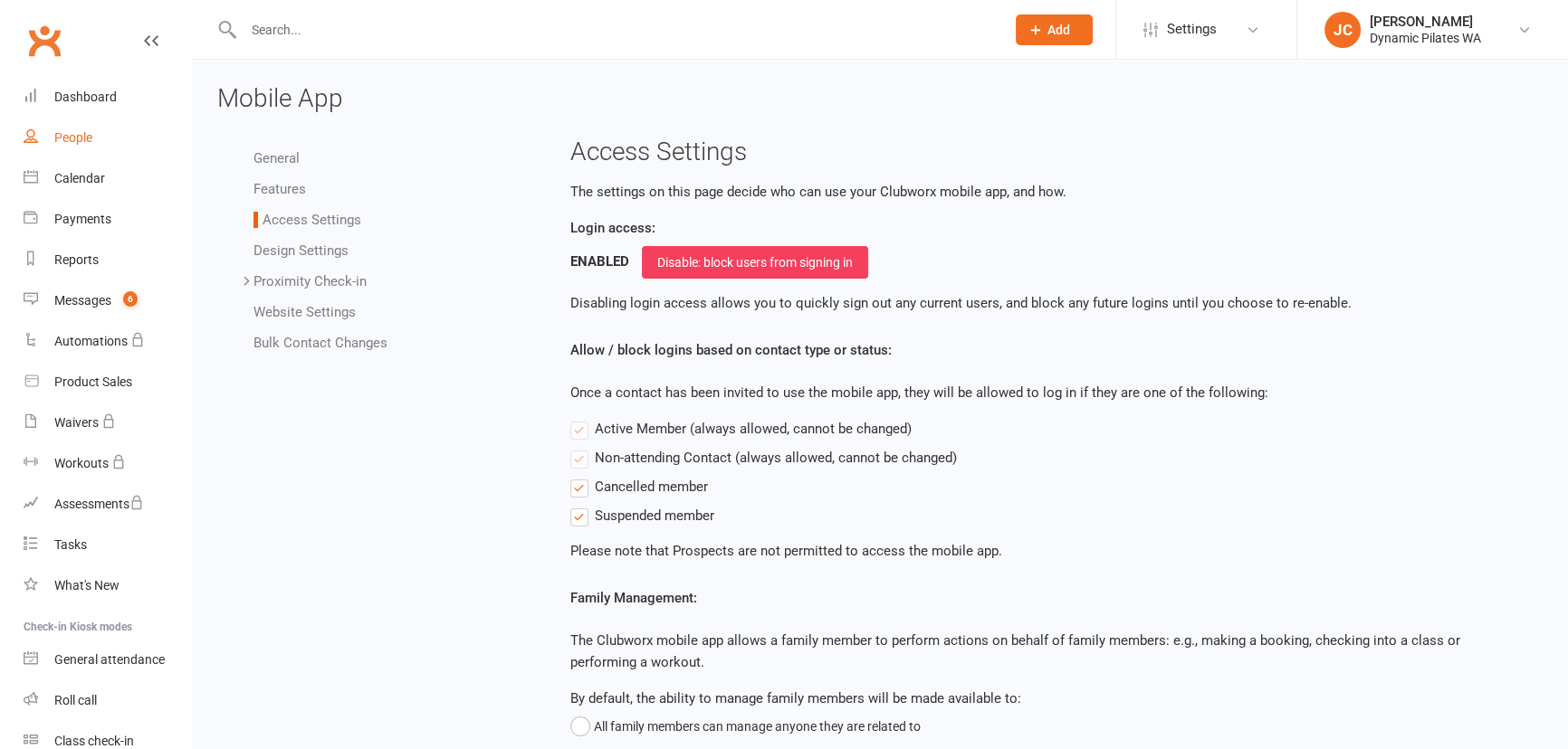
click at [86, 138] on div "People" at bounding box center [73, 137] width 38 height 14
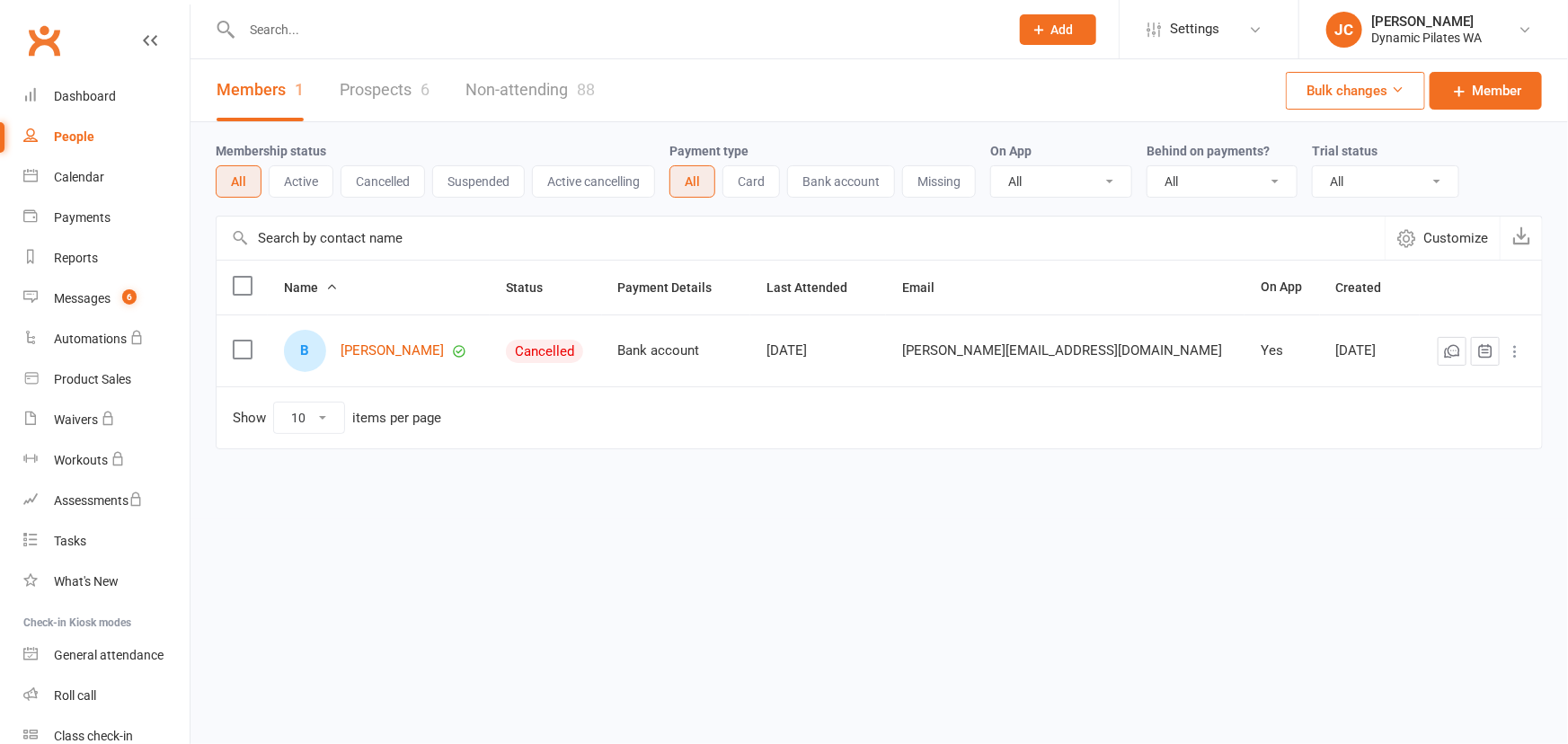
click at [1231, 11] on link "Settings" at bounding box center [1210, 29] width 125 height 40
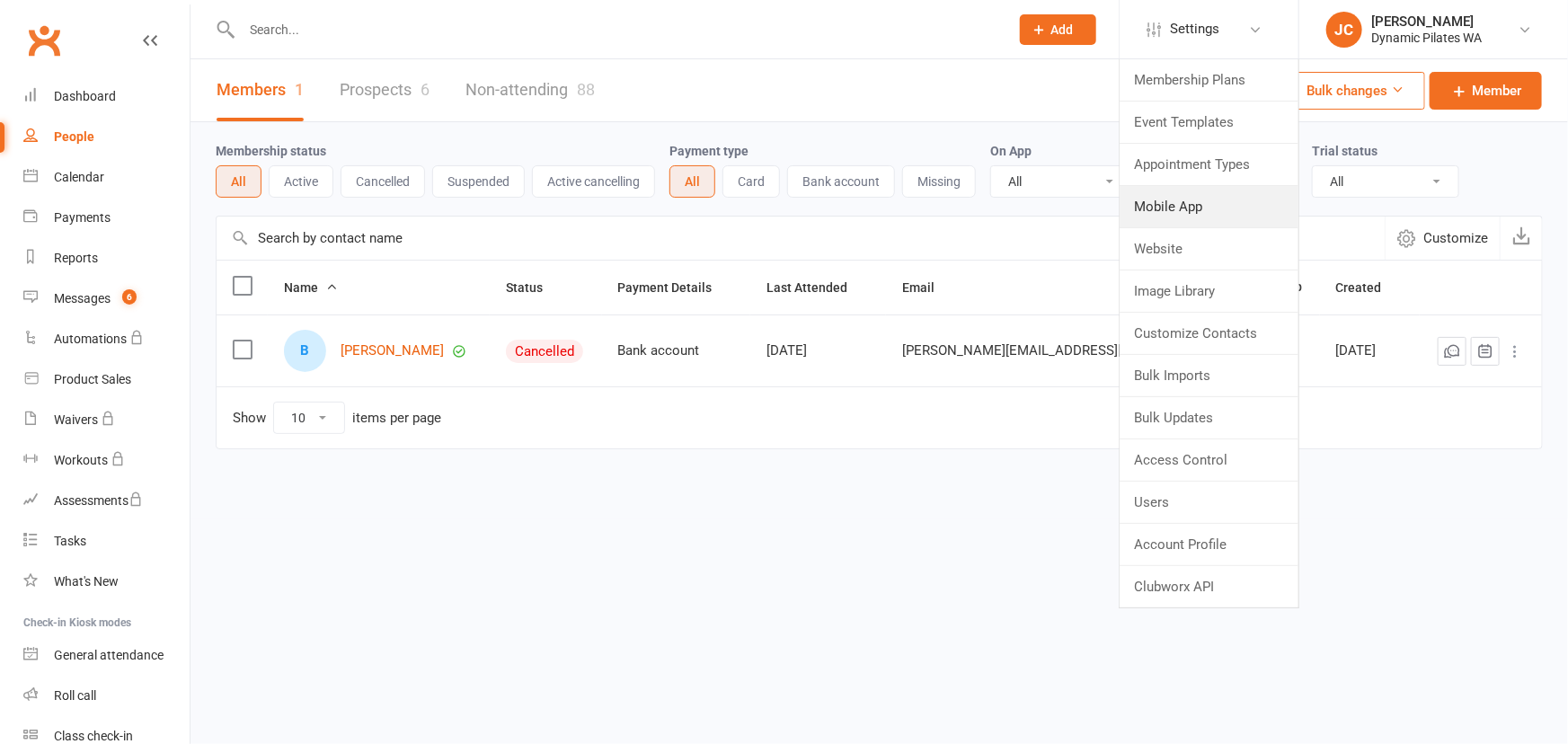
click at [1189, 196] on link "Mobile App" at bounding box center [1210, 206] width 179 height 41
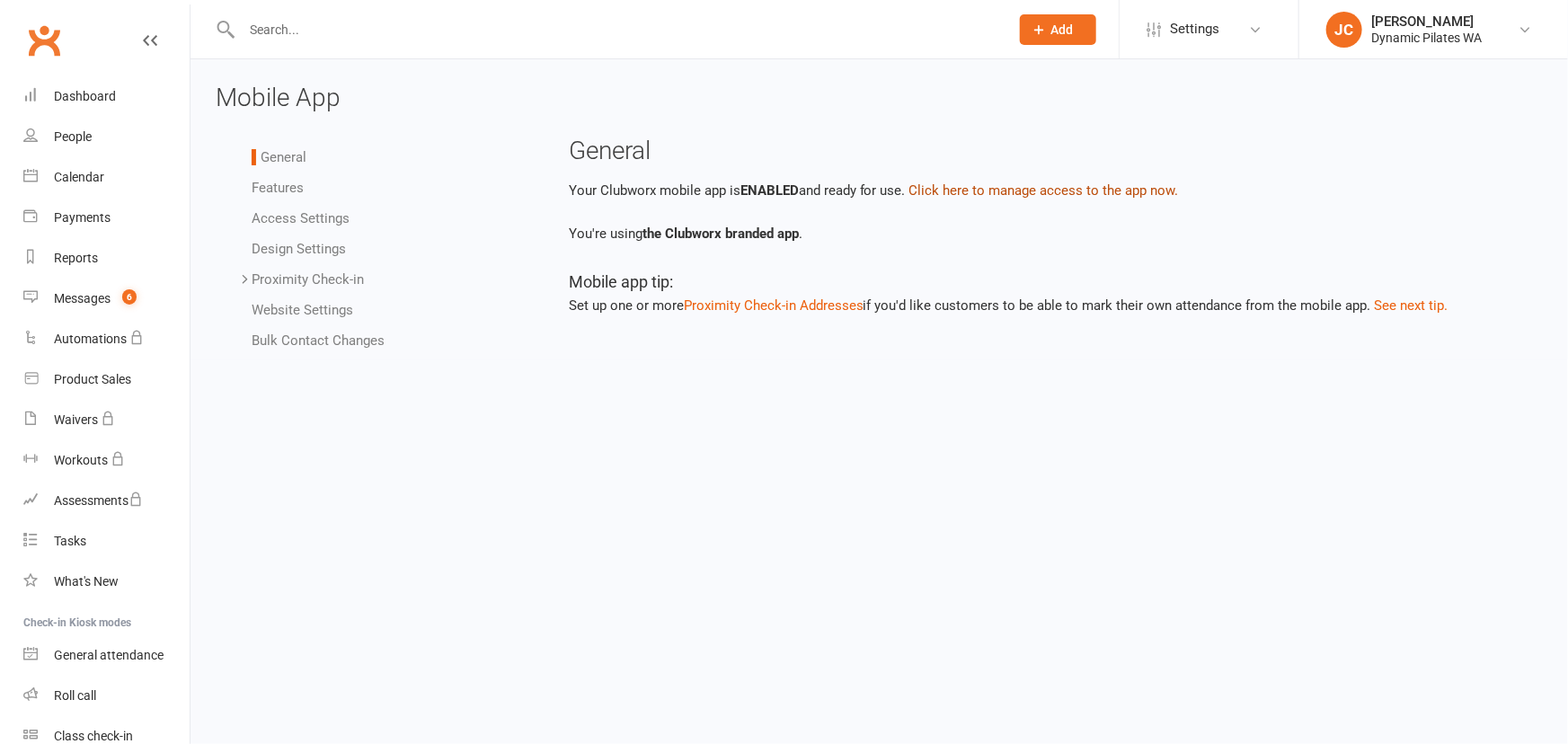
click at [991, 184] on button "Click here to manage access to the app now." at bounding box center [1044, 190] width 270 height 21
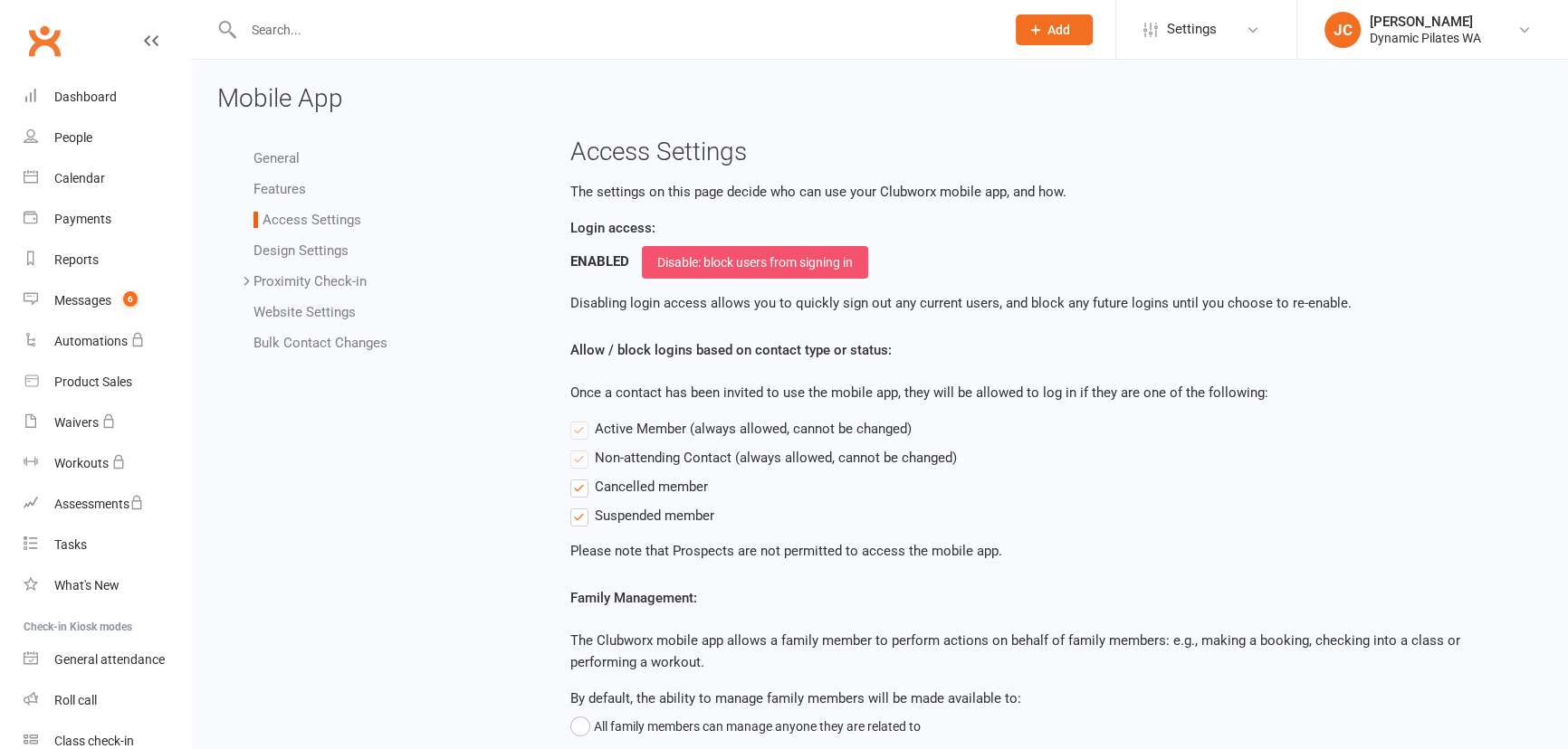
click at [733, 261] on button "Disable: block users from signing in" at bounding box center [755, 262] width 227 height 33
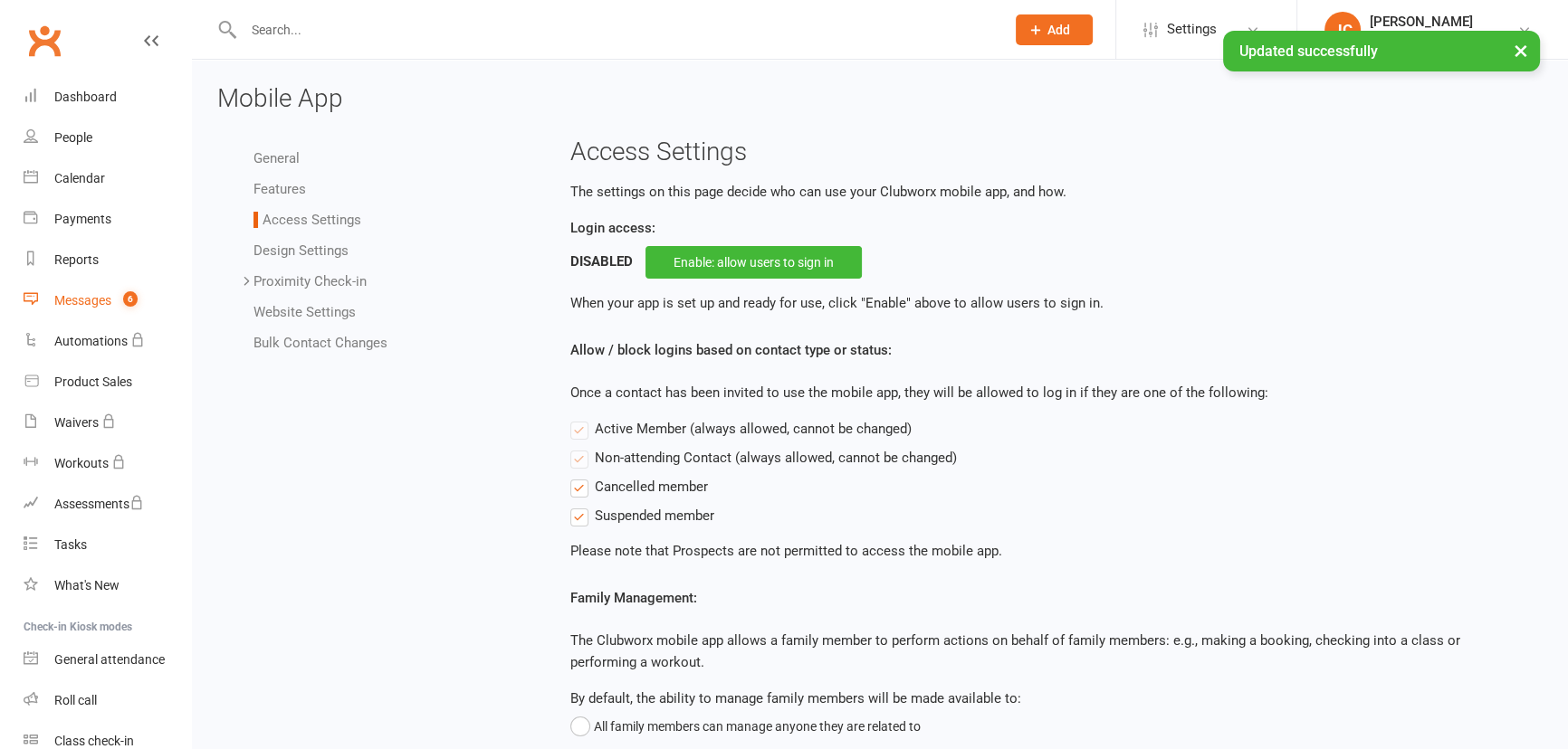
click at [62, 299] on div "Messages" at bounding box center [83, 300] width 57 height 14
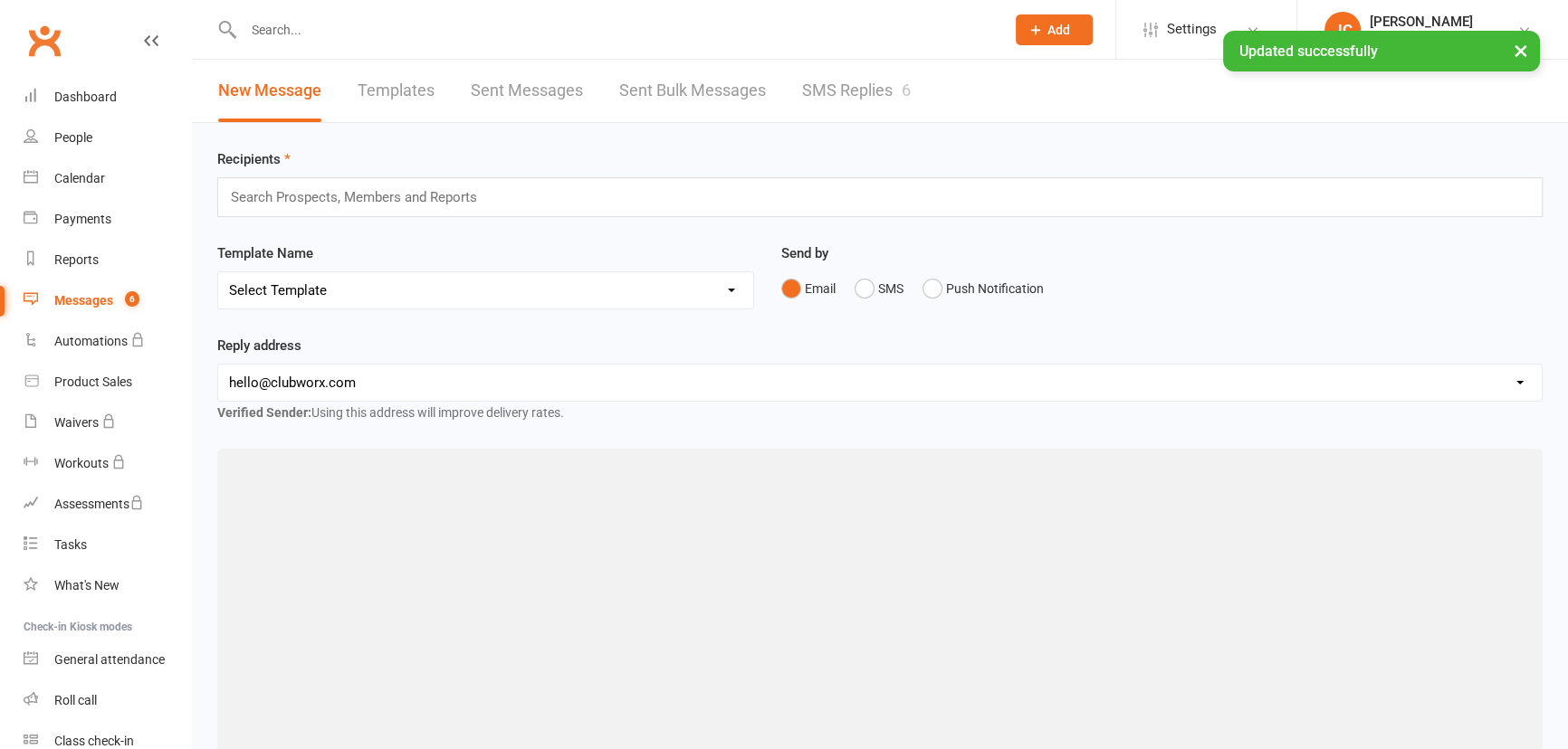
click at [444, 383] on select "hello@clubworx.com admin@xtendcurrambine.com.au jon@xtendcurrambine.com.au jon@…" at bounding box center [880, 382] width 1324 height 37
select select "1"
click at [218, 365] on select "hello@clubworx.com admin@xtendcurrambine.com.au jon@xtendcurrambine.com.au jon@…" at bounding box center [880, 382] width 1324 height 37
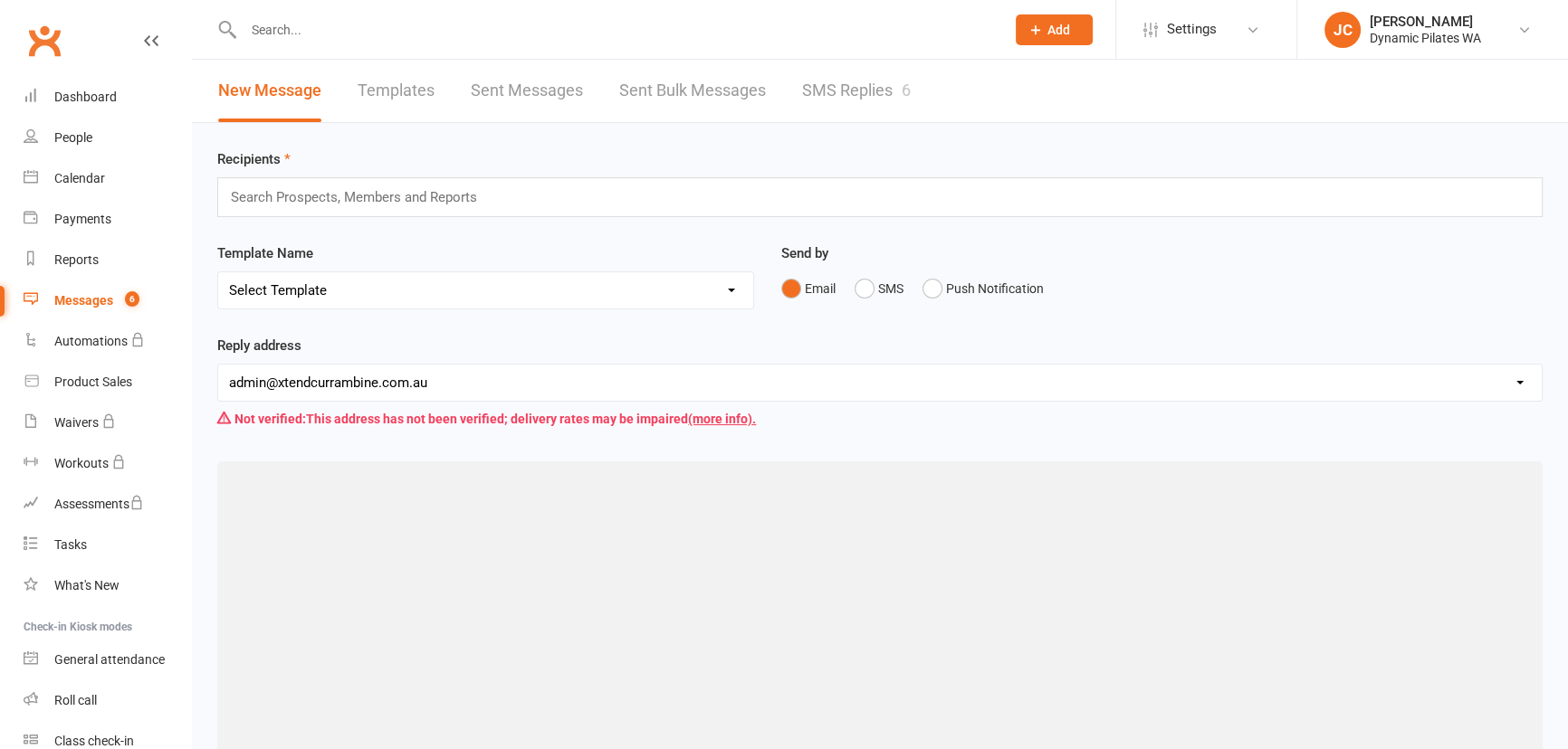
click at [1198, 24] on span "Settings" at bounding box center [1191, 29] width 50 height 40
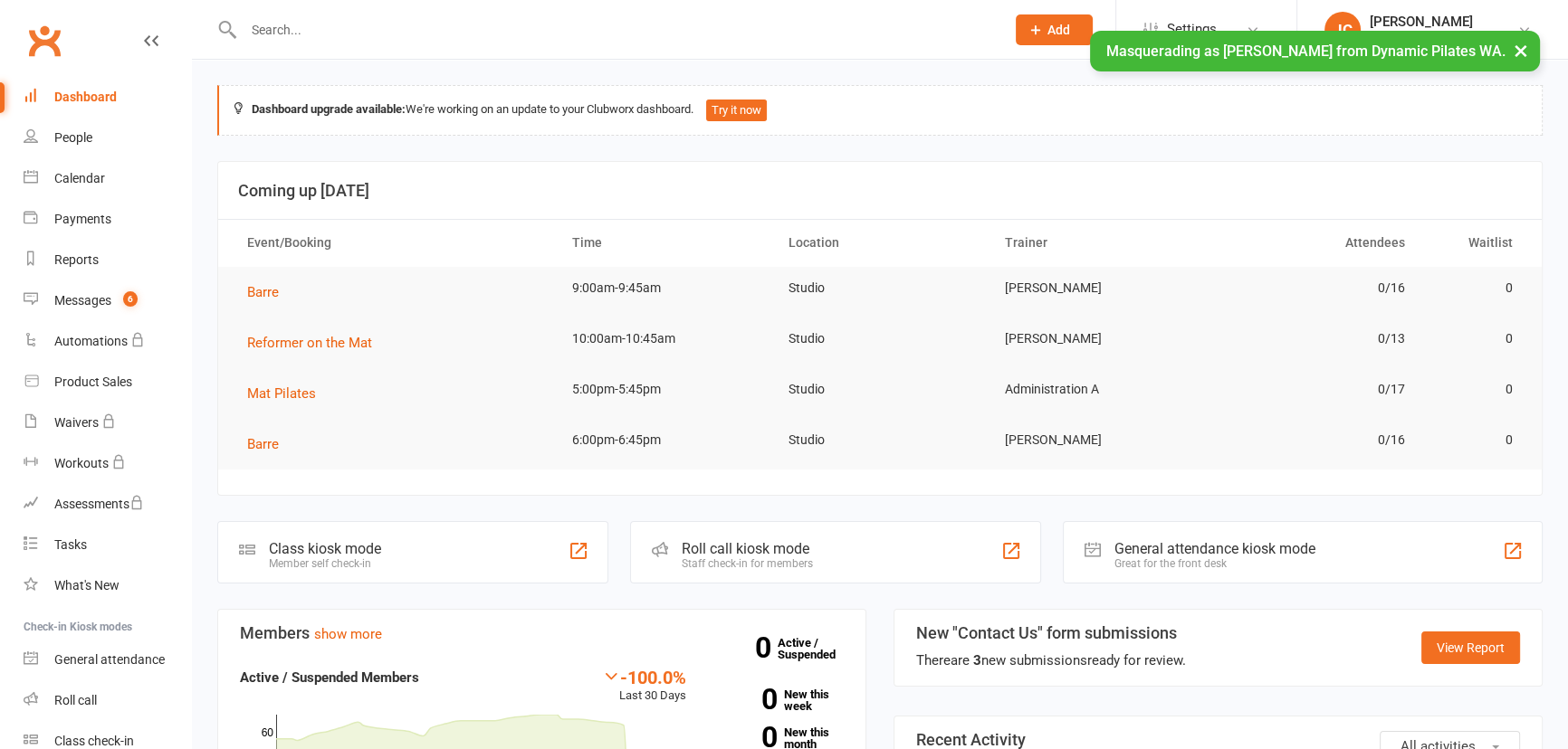
click at [1507, 49] on button "×" at bounding box center [1521, 50] width 33 height 39
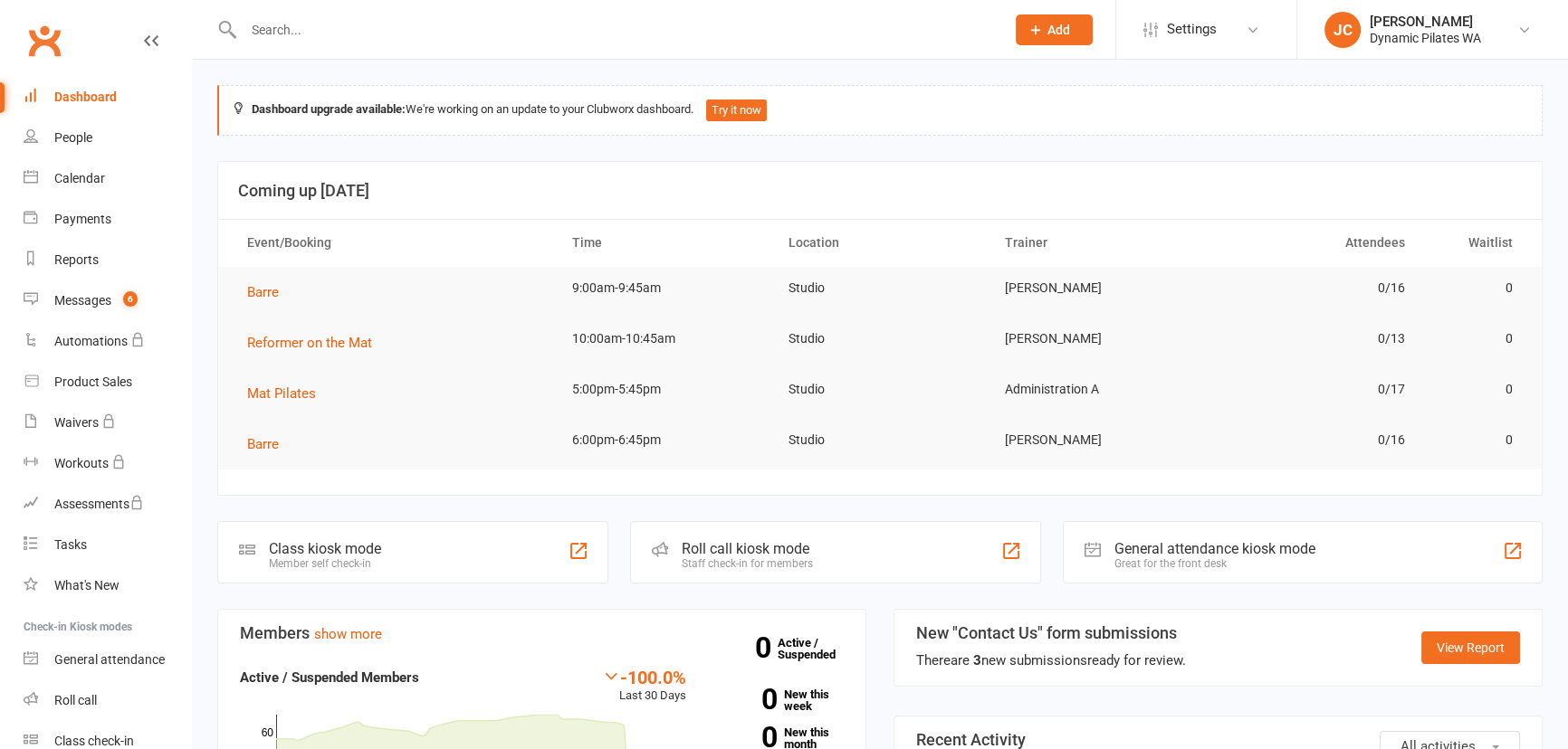
click at [1456, 23] on div "[PERSON_NAME]" at bounding box center [1425, 21] width 111 height 16
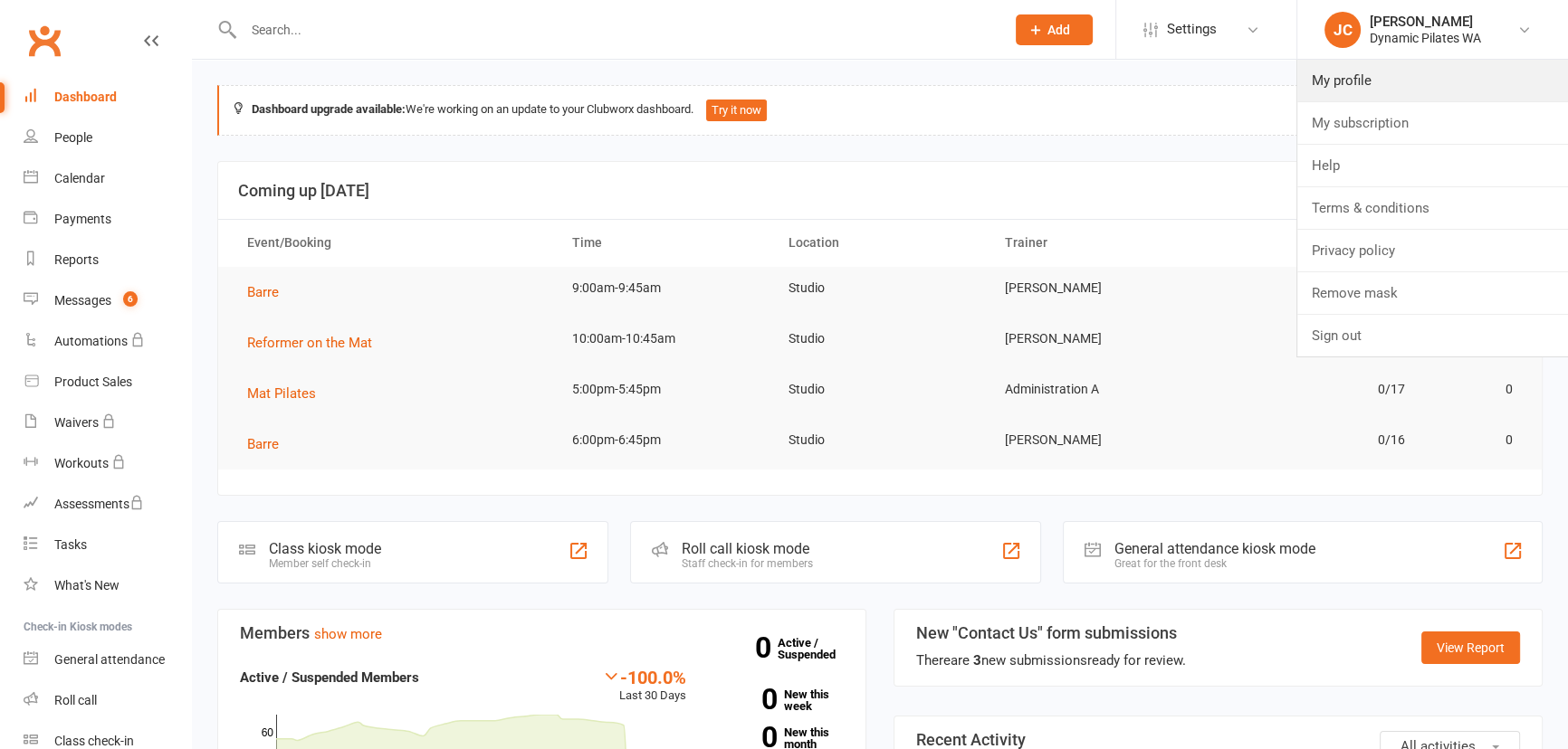
click at [1394, 85] on link "My profile" at bounding box center [1433, 81] width 271 height 41
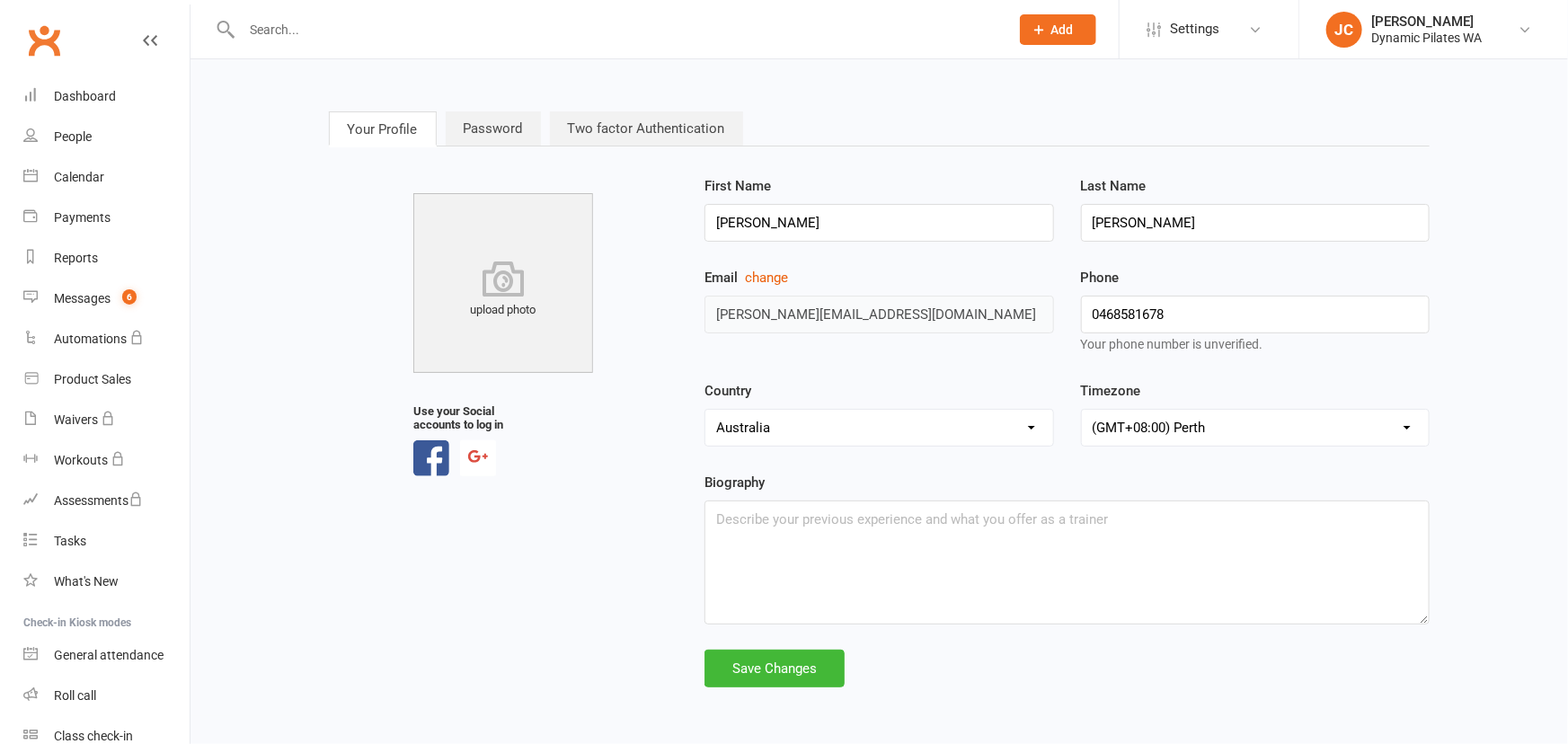
click at [1131, 51] on li "Settings Membership Plans Event Templates Appointment Types Mobile App Website …" at bounding box center [1209, 29] width 180 height 59
click at [1149, 43] on link "Settings" at bounding box center [1210, 29] width 125 height 40
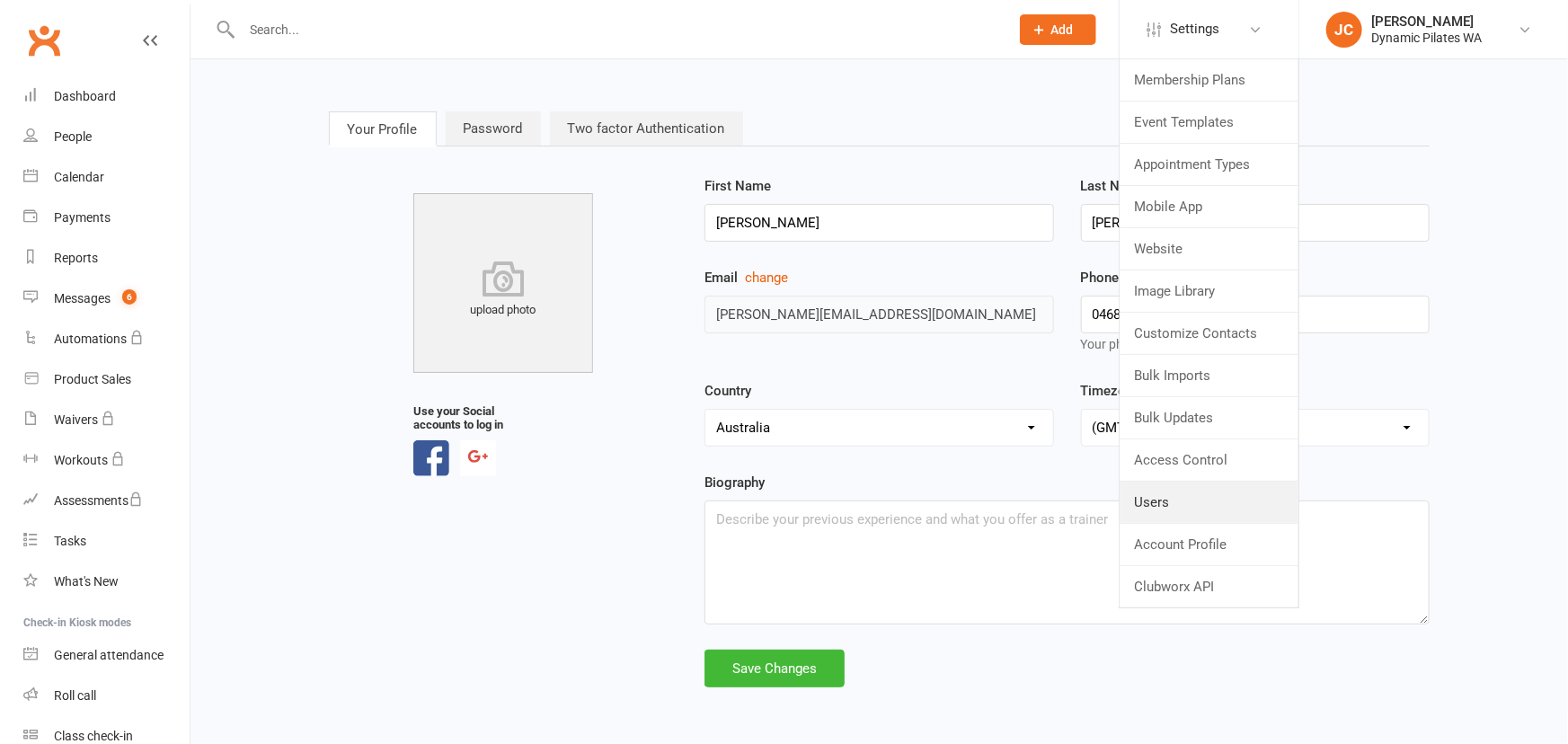
click at [1170, 502] on link "Users" at bounding box center [1210, 502] width 179 height 41
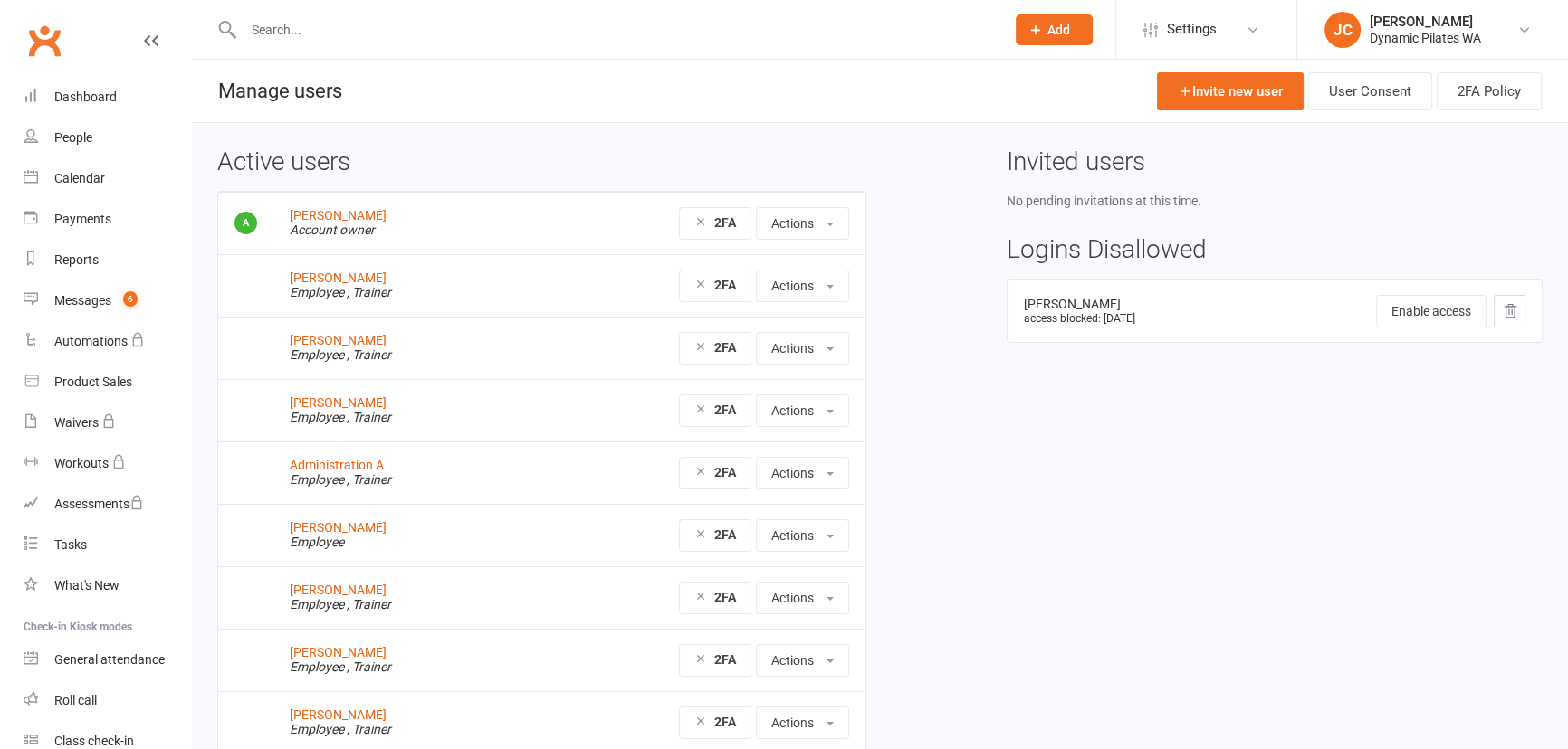
click at [327, 225] on em "Account owner" at bounding box center [332, 229] width 86 height 14
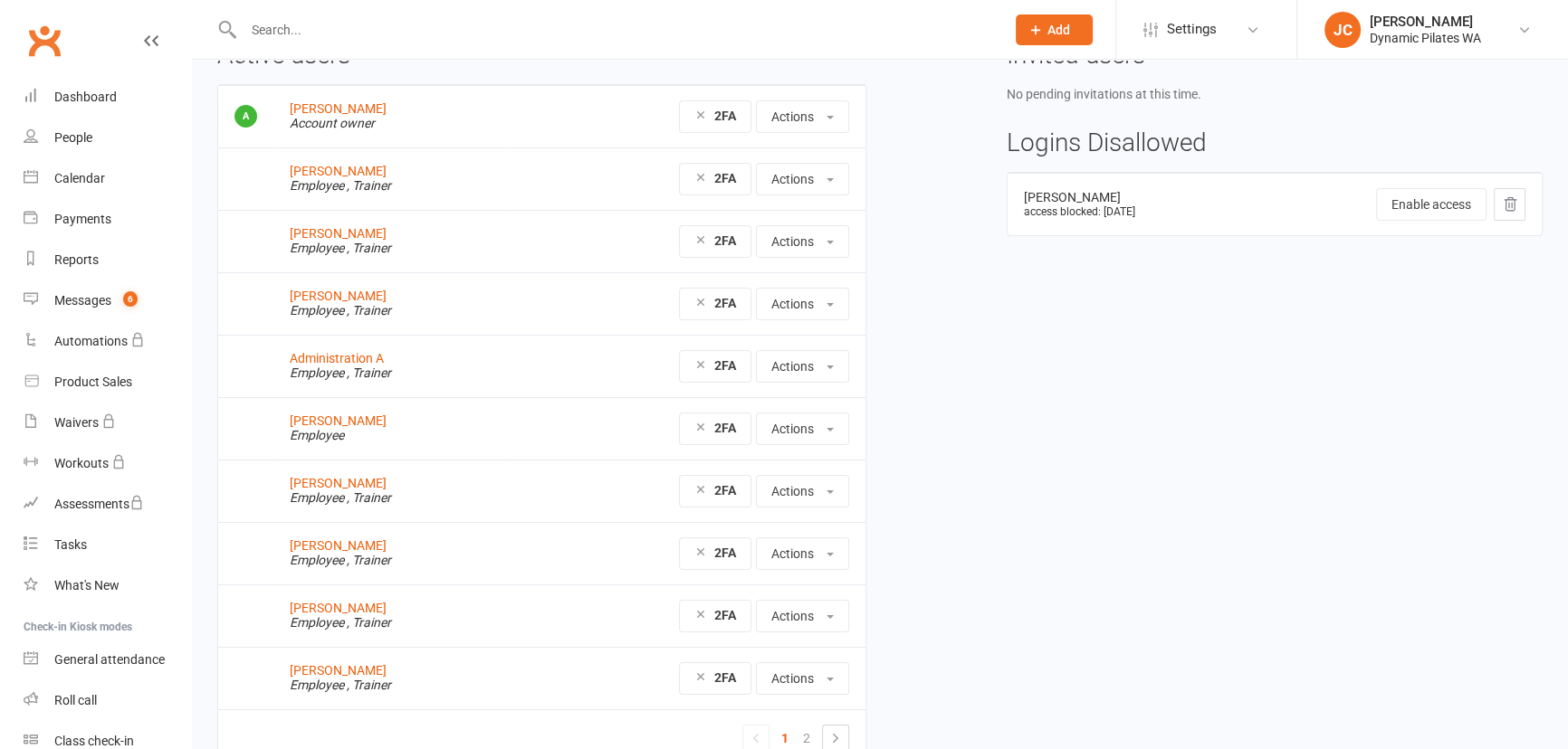
scroll to position [199, 0]
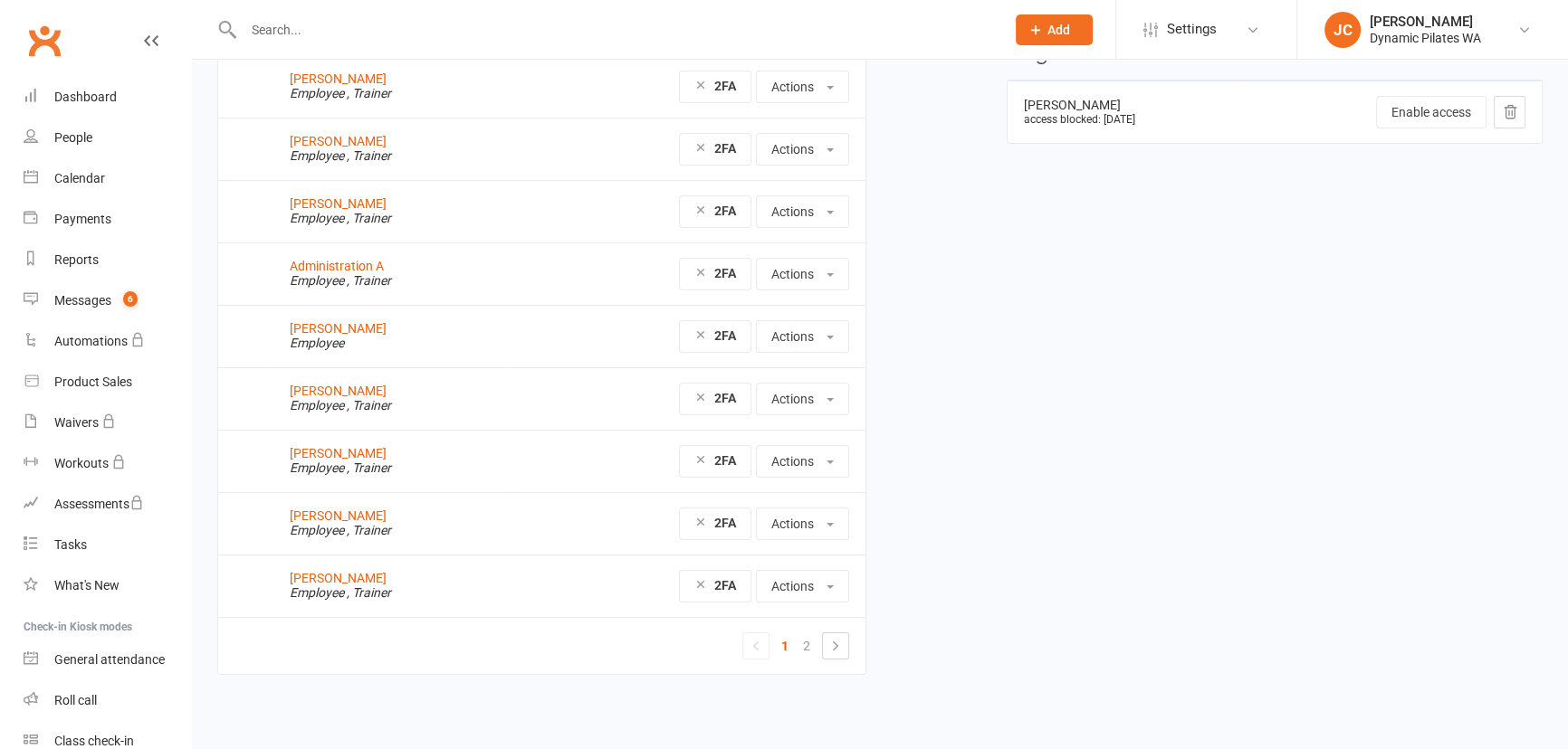
click at [808, 646] on link "2" at bounding box center [806, 646] width 22 height 25
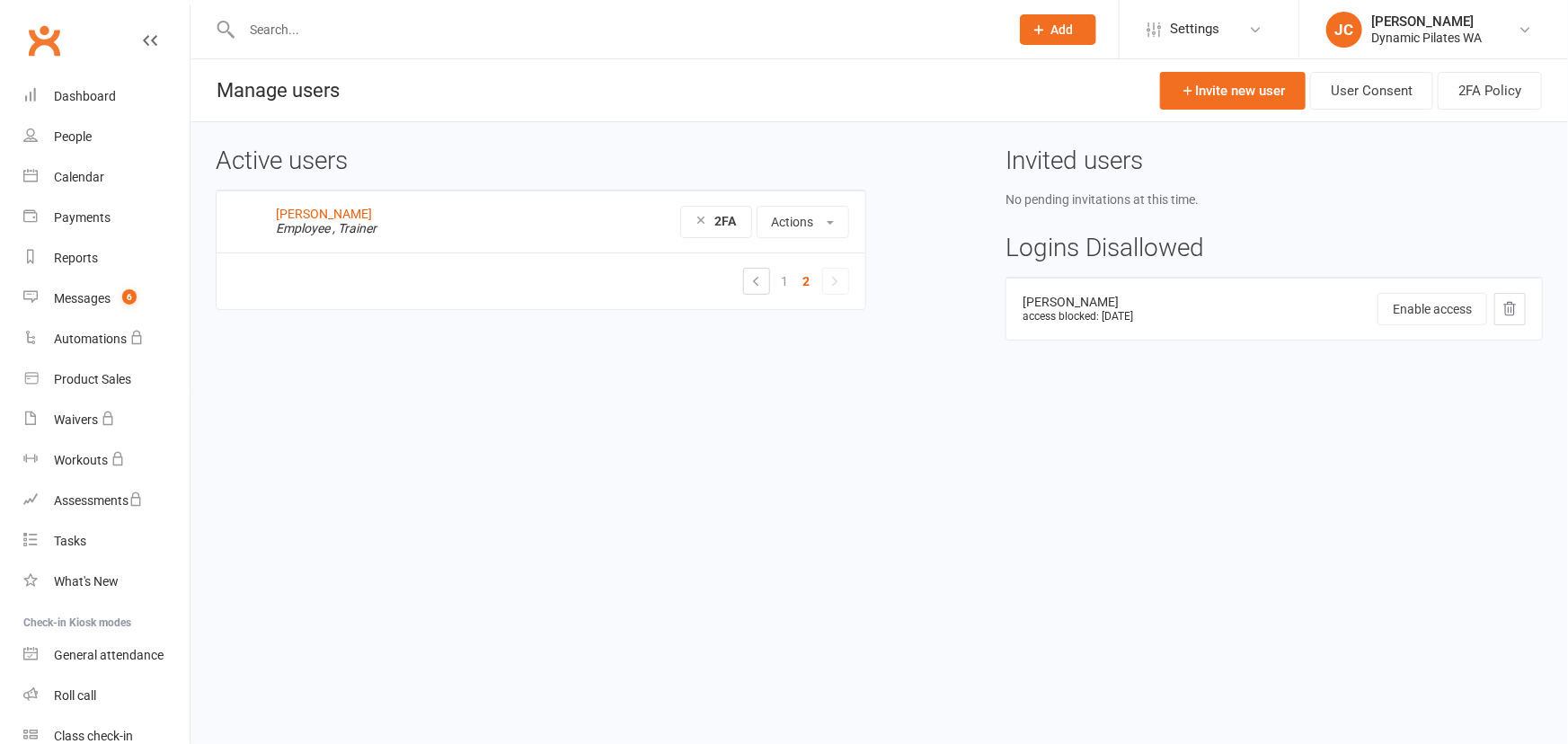
click at [783, 287] on link "1" at bounding box center [785, 281] width 21 height 25
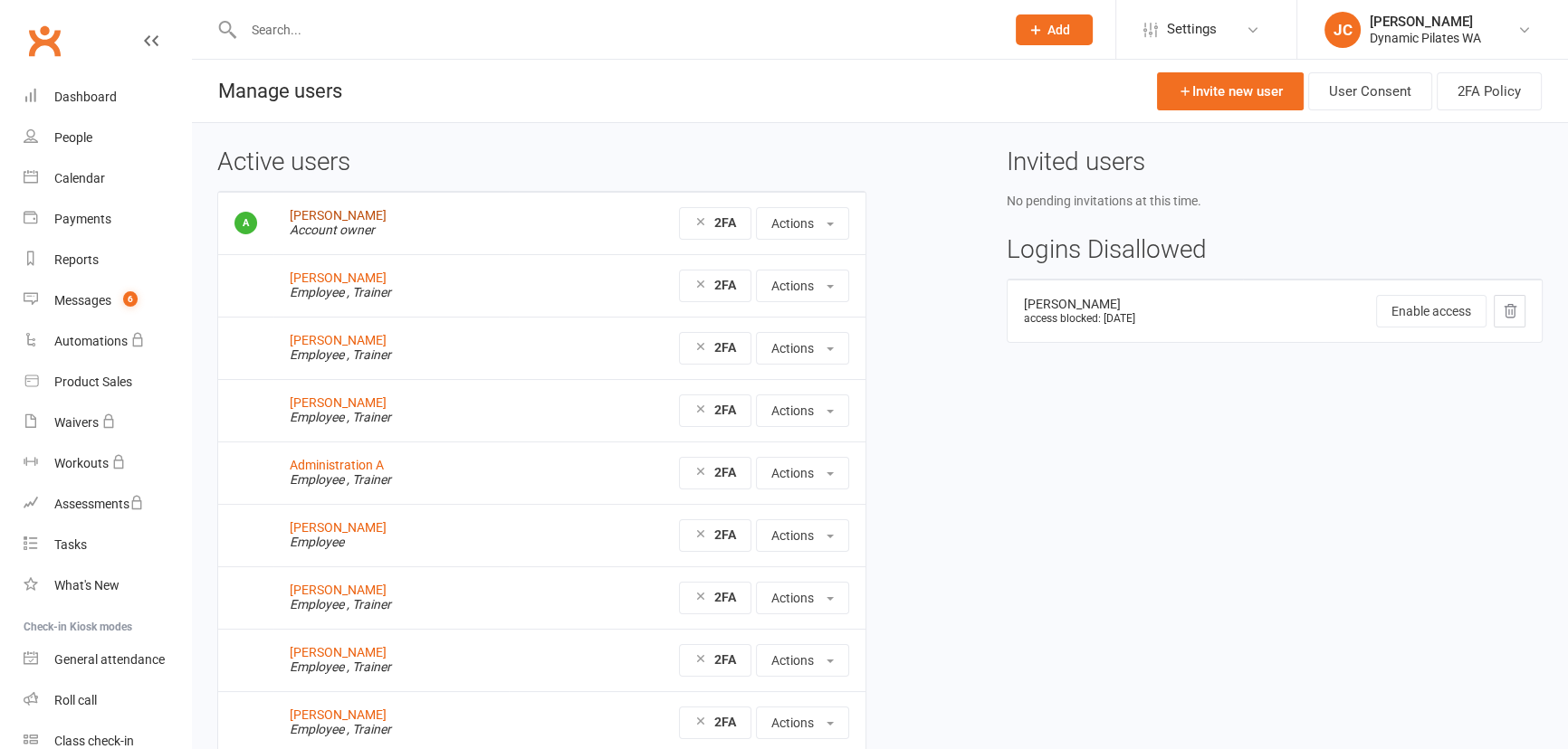
click at [306, 213] on link "Jonathan Cox" at bounding box center [337, 214] width 97 height 14
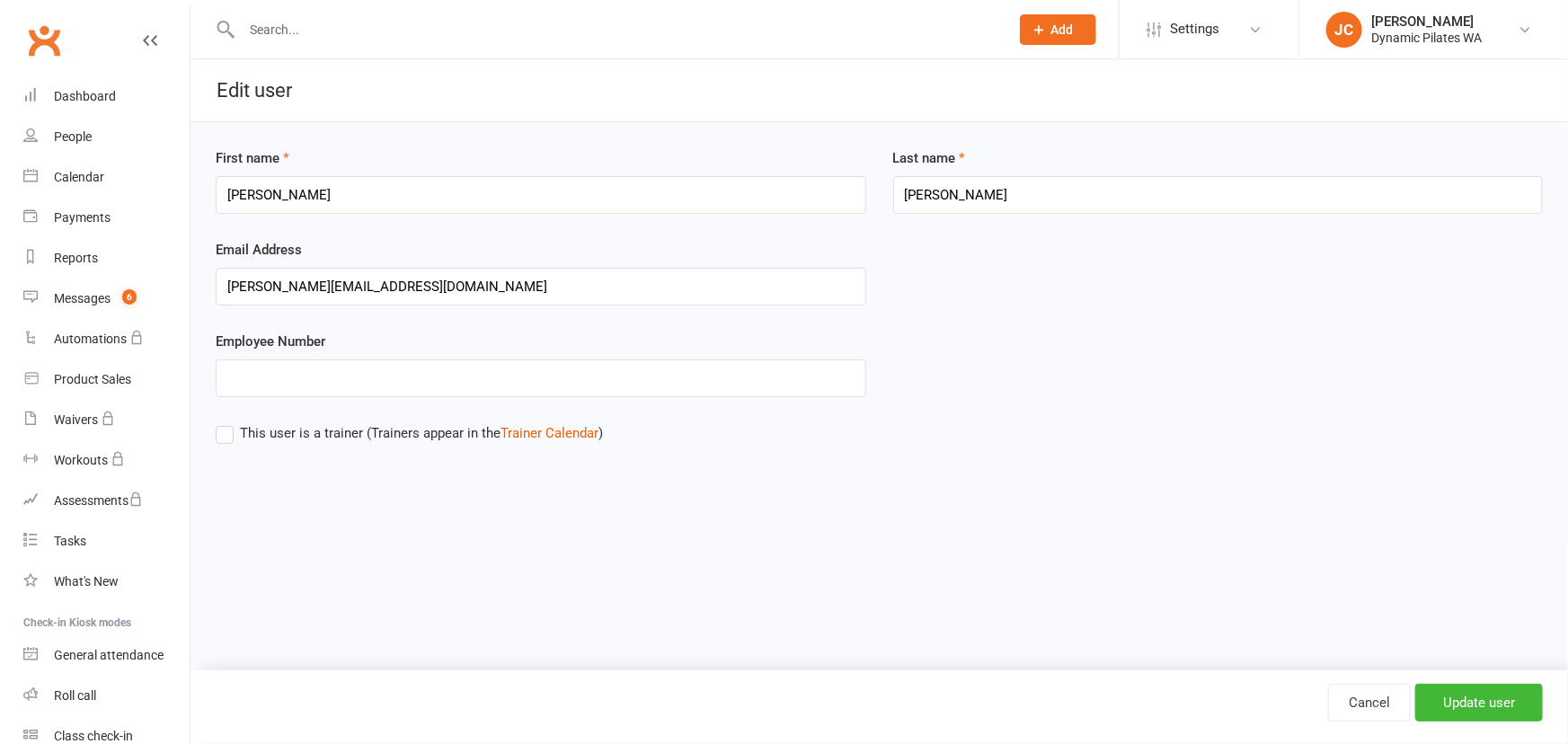
click at [1424, 41] on div "Dynamic Pilates WA" at bounding box center [1427, 37] width 110 height 16
click at [1418, 286] on link "Remove mask" at bounding box center [1435, 291] width 269 height 41
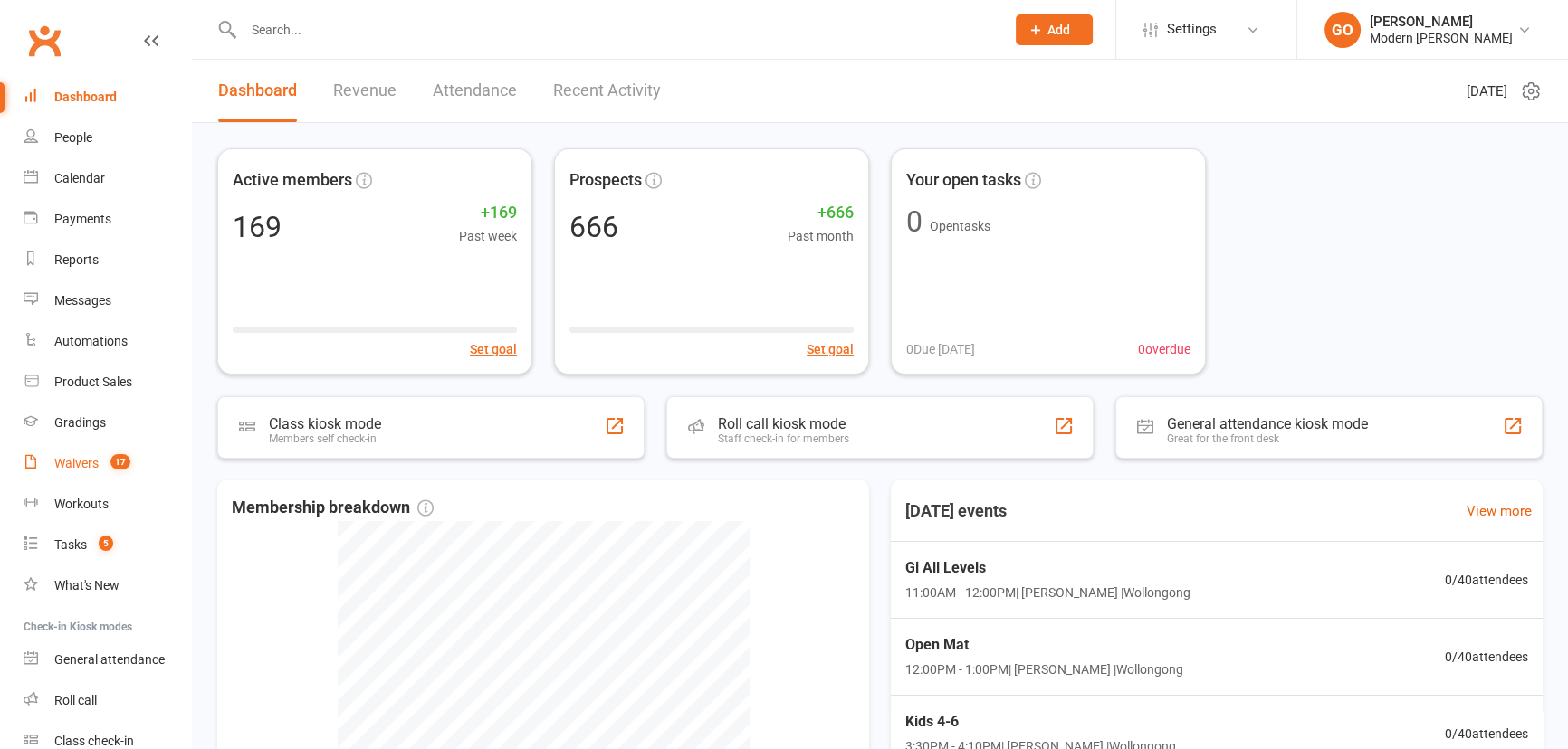
click at [61, 469] on div "Waivers" at bounding box center [76, 462] width 44 height 14
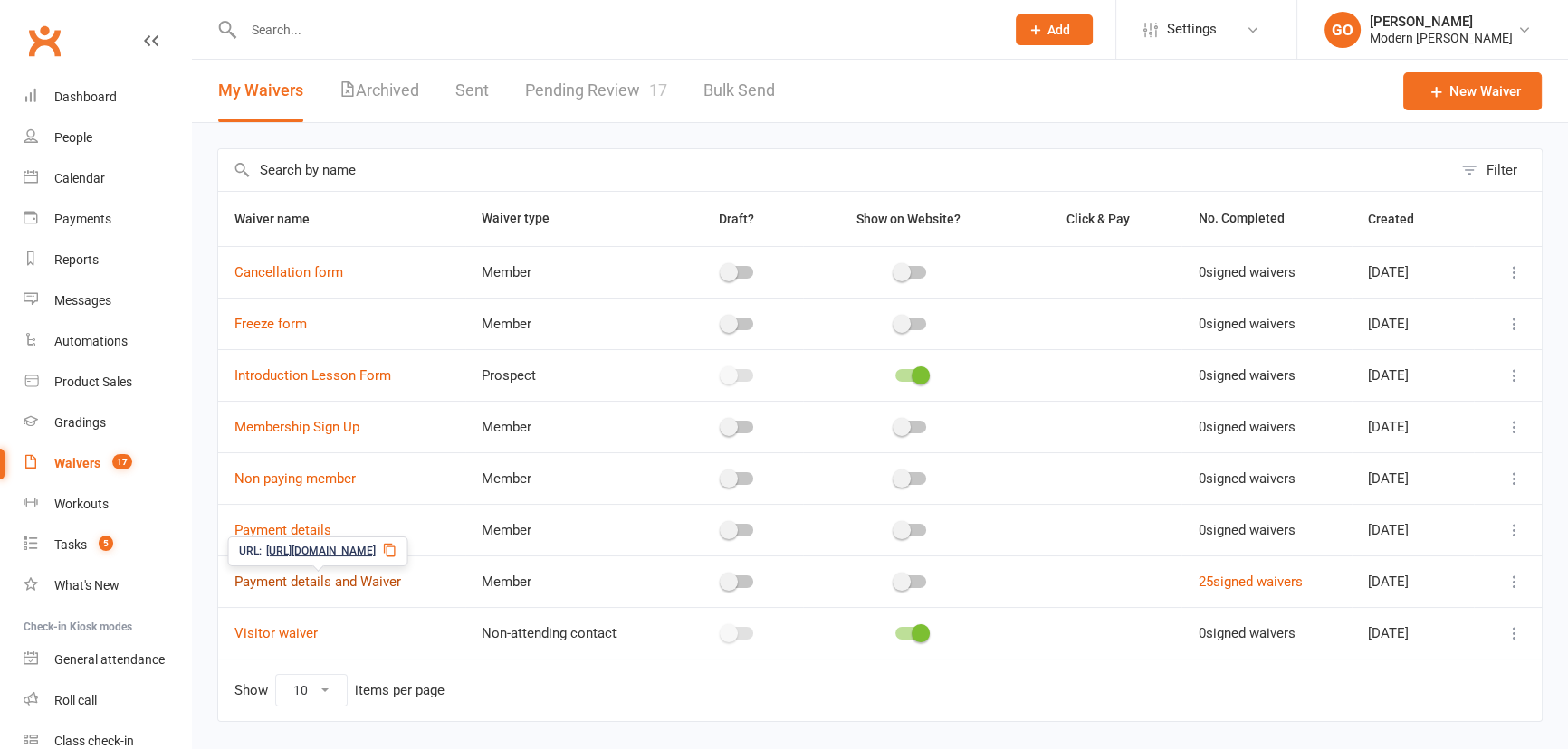
click at [294, 584] on link "Payment details and Waiver" at bounding box center [317, 582] width 166 height 16
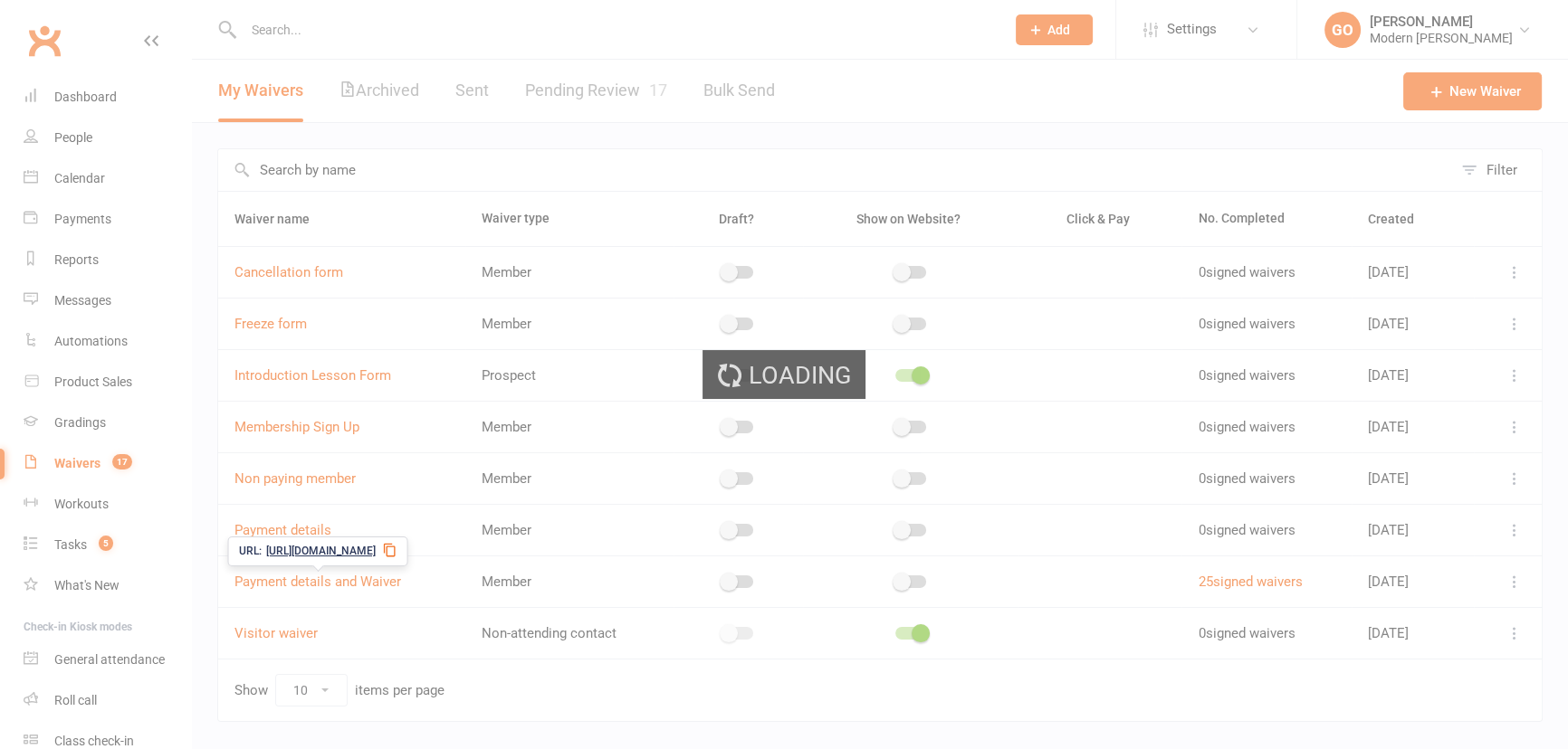
select select "bank_account"
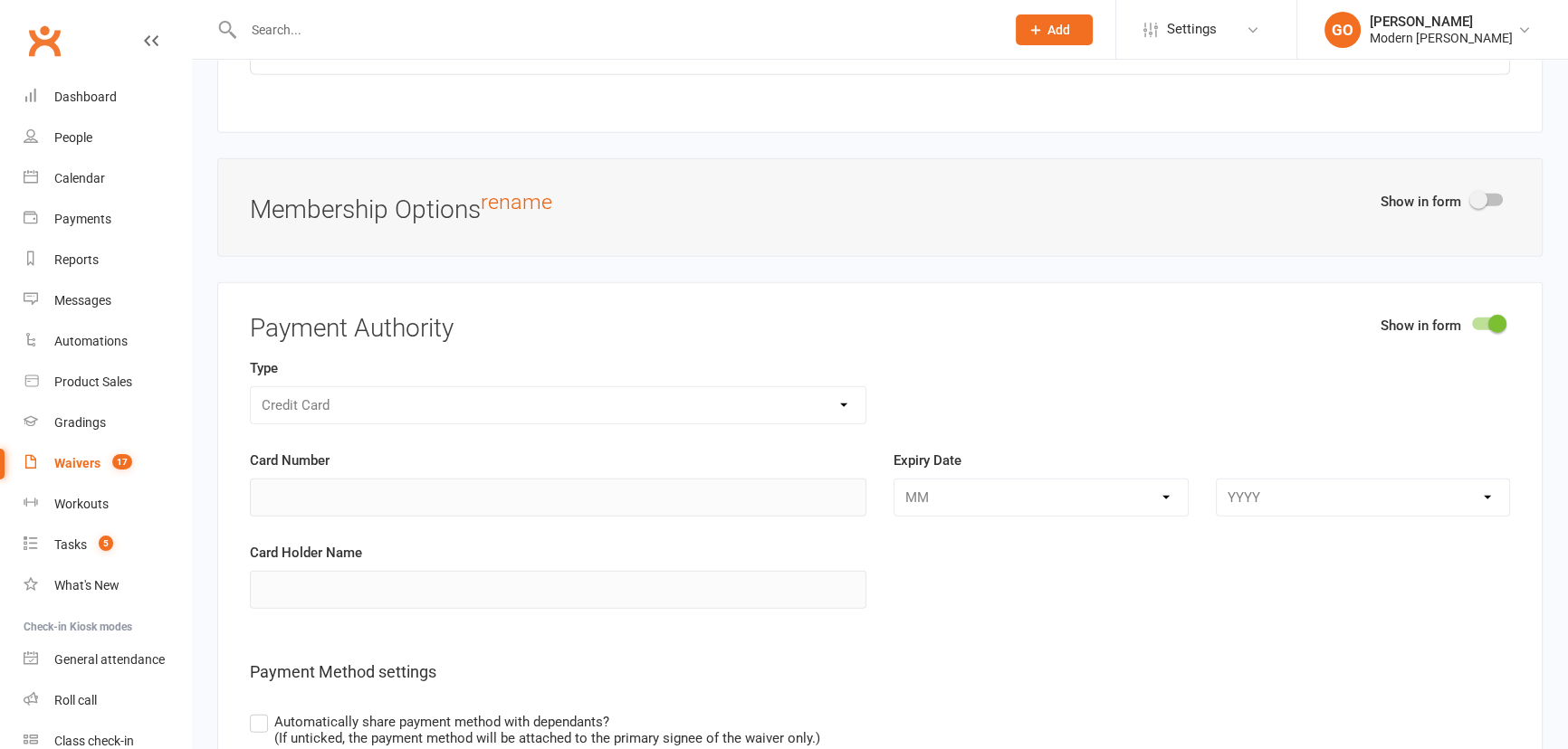
scroll to position [5727, 0]
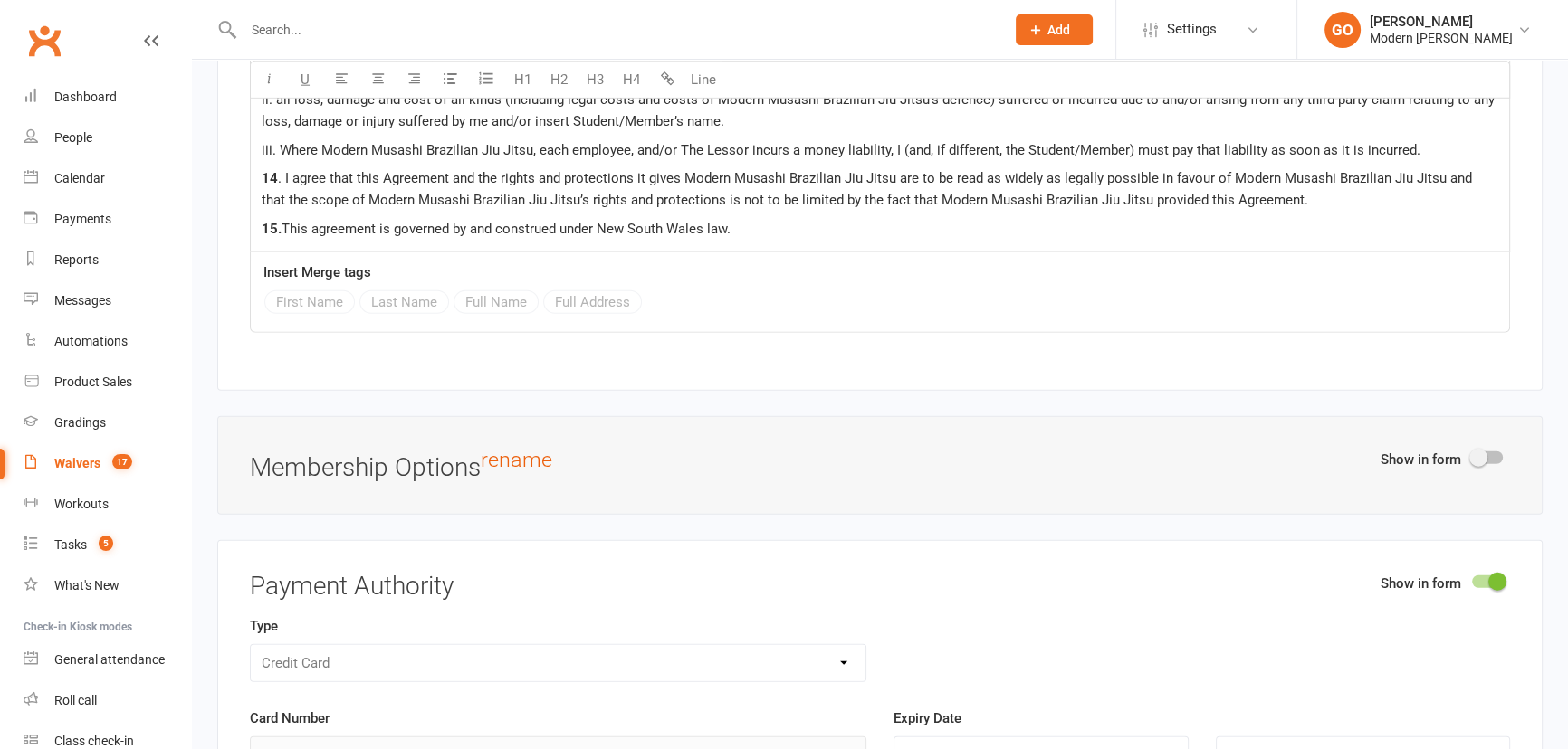
click at [1387, 19] on div "Gabriel Oliveira" at bounding box center [1441, 21] width 143 height 16
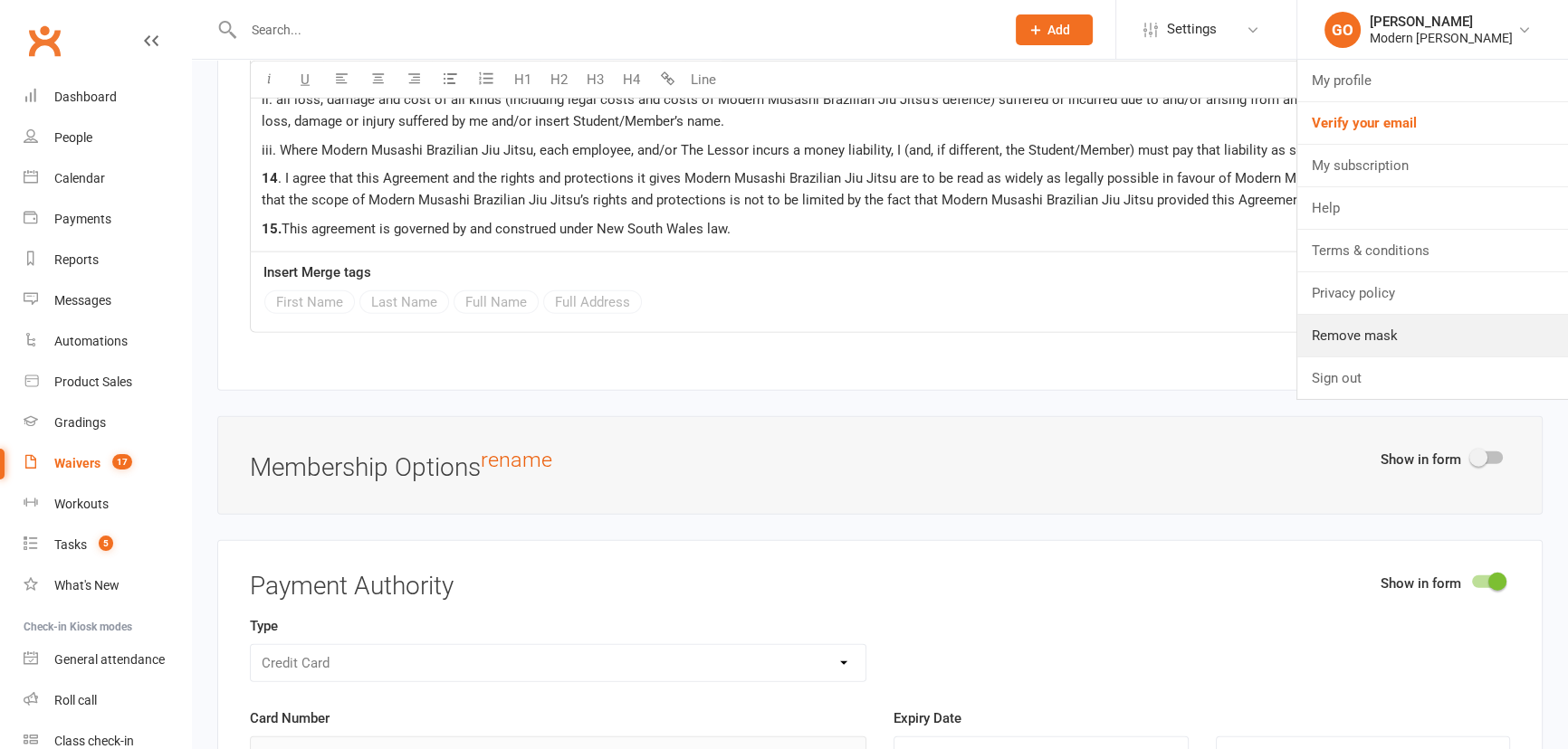
click at [1360, 332] on link "Remove mask" at bounding box center [1433, 335] width 271 height 41
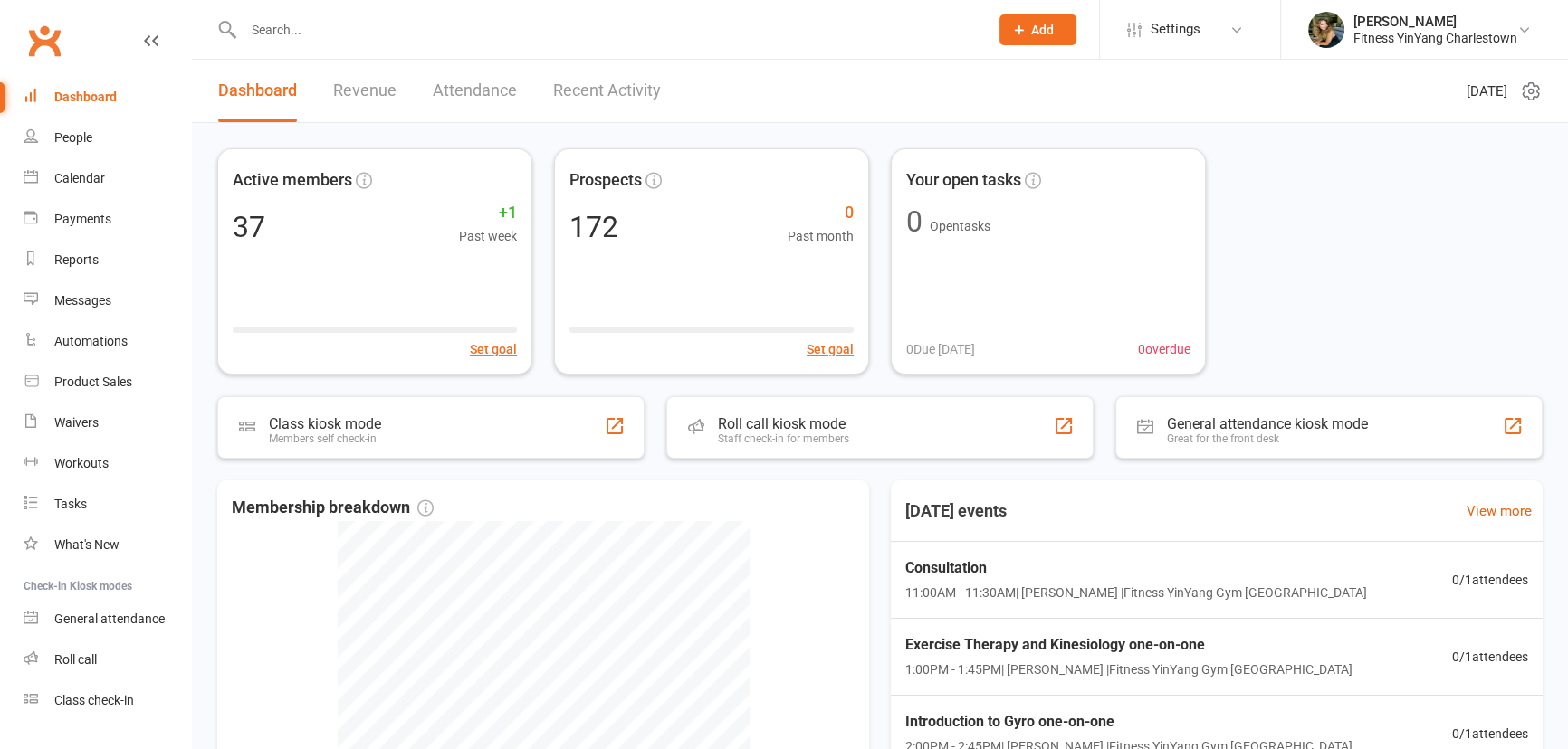
click at [1433, 37] on div "Fitness YinYang Charlestown" at bounding box center [1435, 38] width 164 height 16
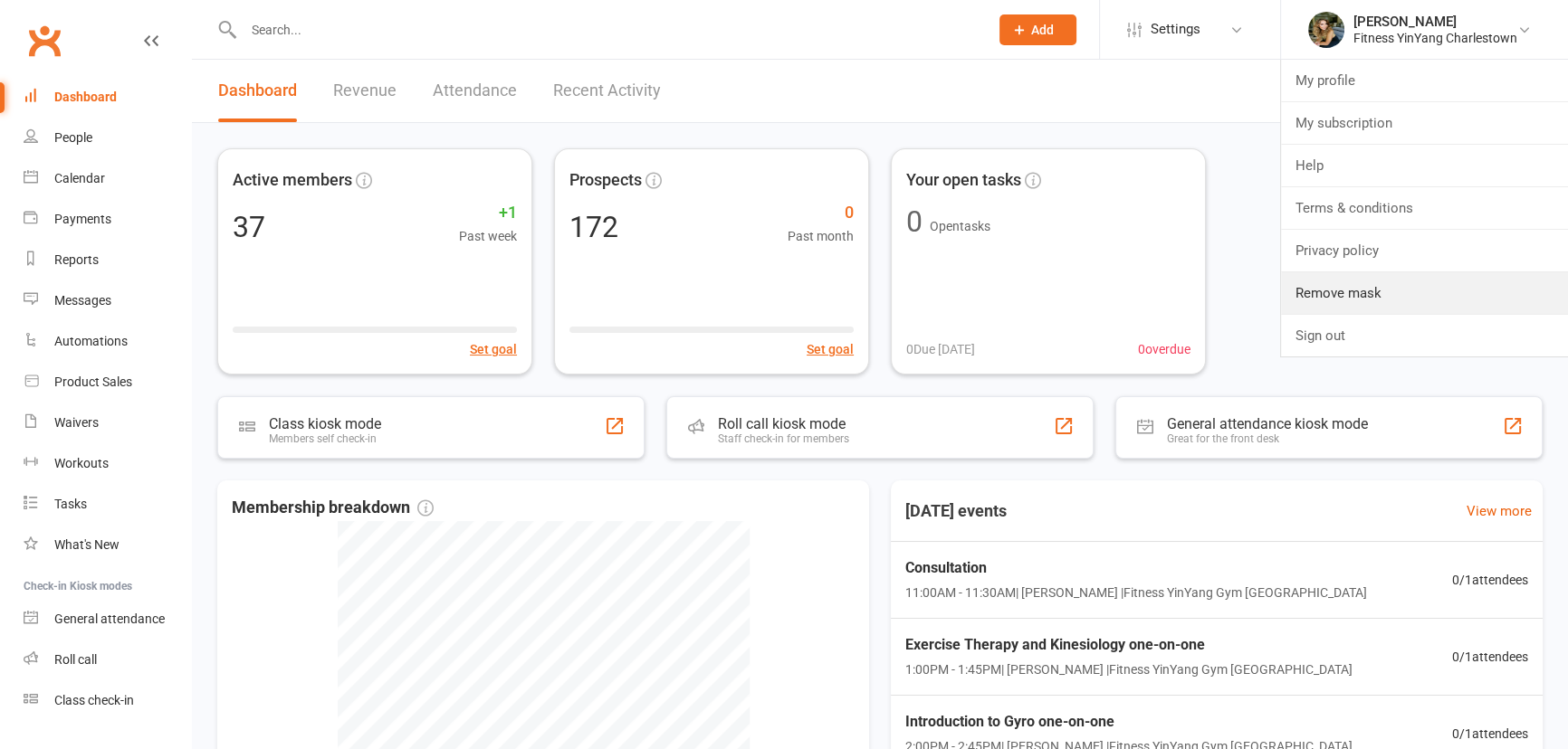
click at [1419, 298] on link "Remove mask" at bounding box center [1424, 293] width 287 height 41
